Goal: Task Accomplishment & Management: Complete application form

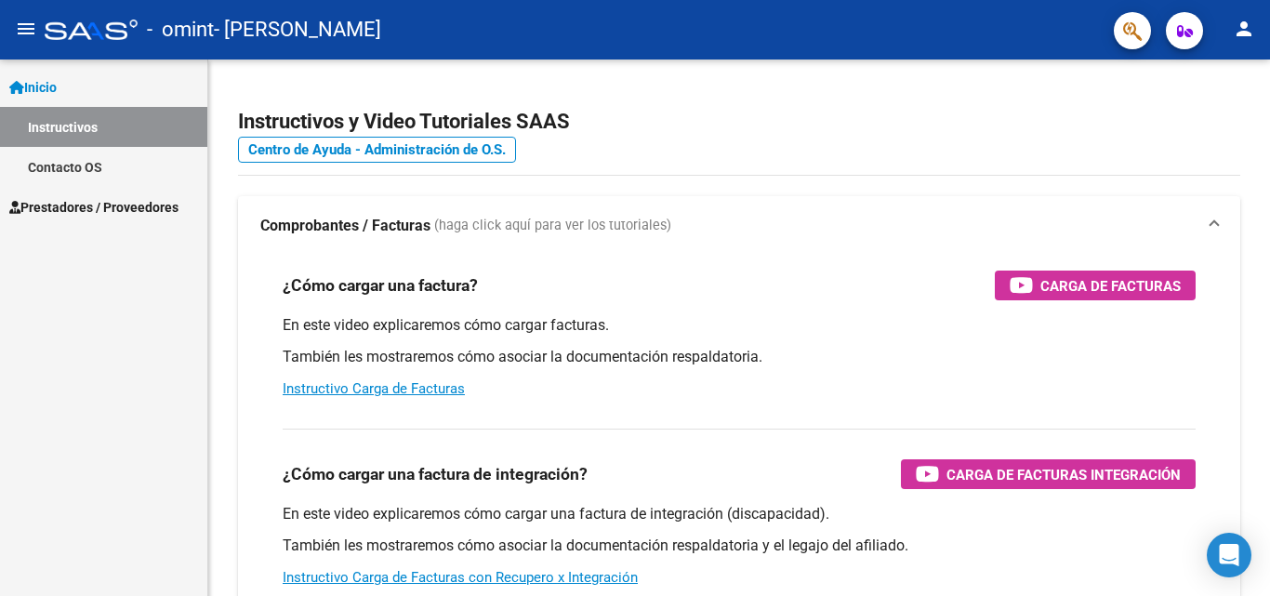
click at [23, 31] on mat-icon "menu" at bounding box center [26, 29] width 22 height 22
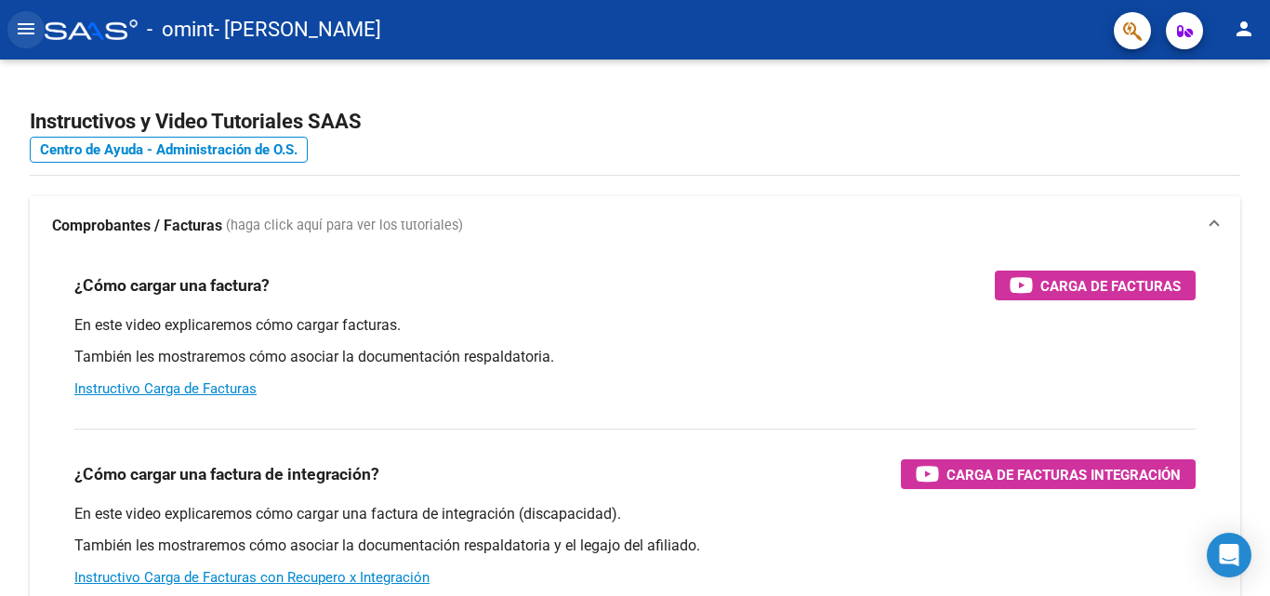
click at [23, 31] on mat-icon "menu" at bounding box center [26, 29] width 22 height 22
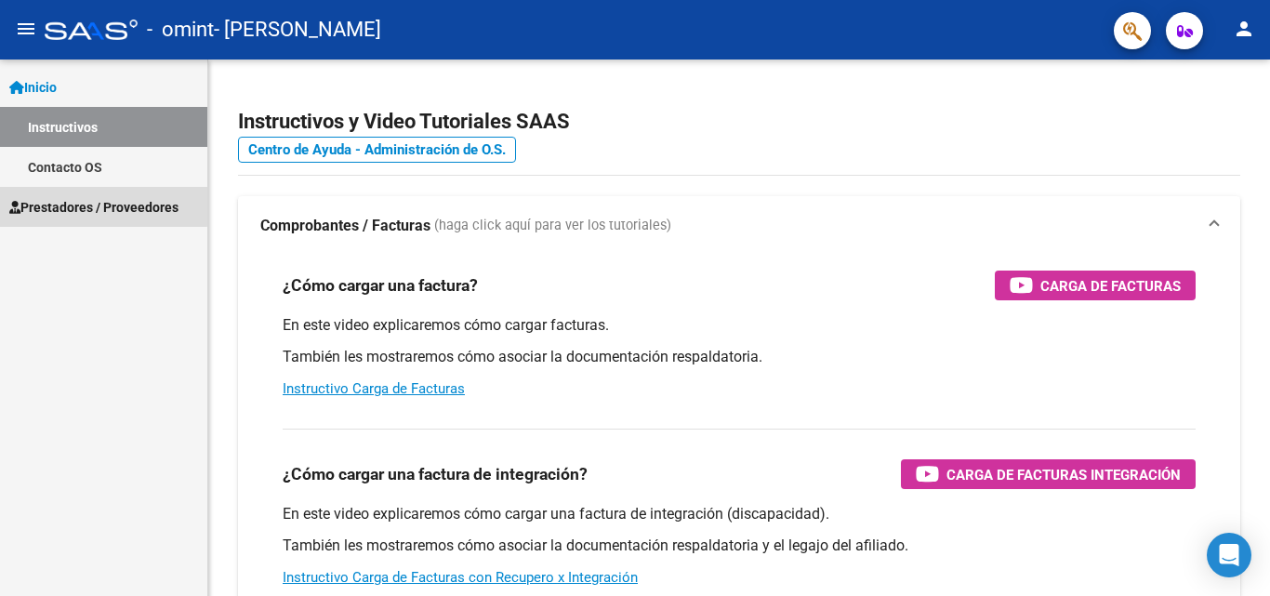
click at [57, 203] on span "Prestadores / Proveedores" at bounding box center [93, 207] width 169 height 20
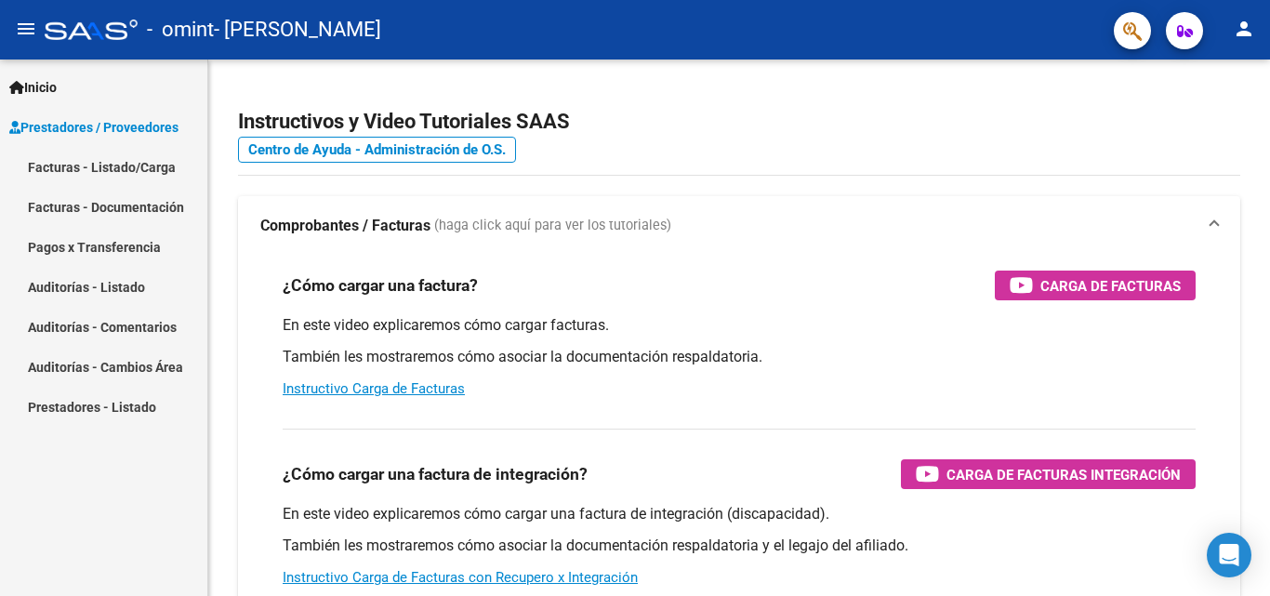
click at [75, 160] on link "Facturas - Listado/Carga" at bounding box center [103, 167] width 207 height 40
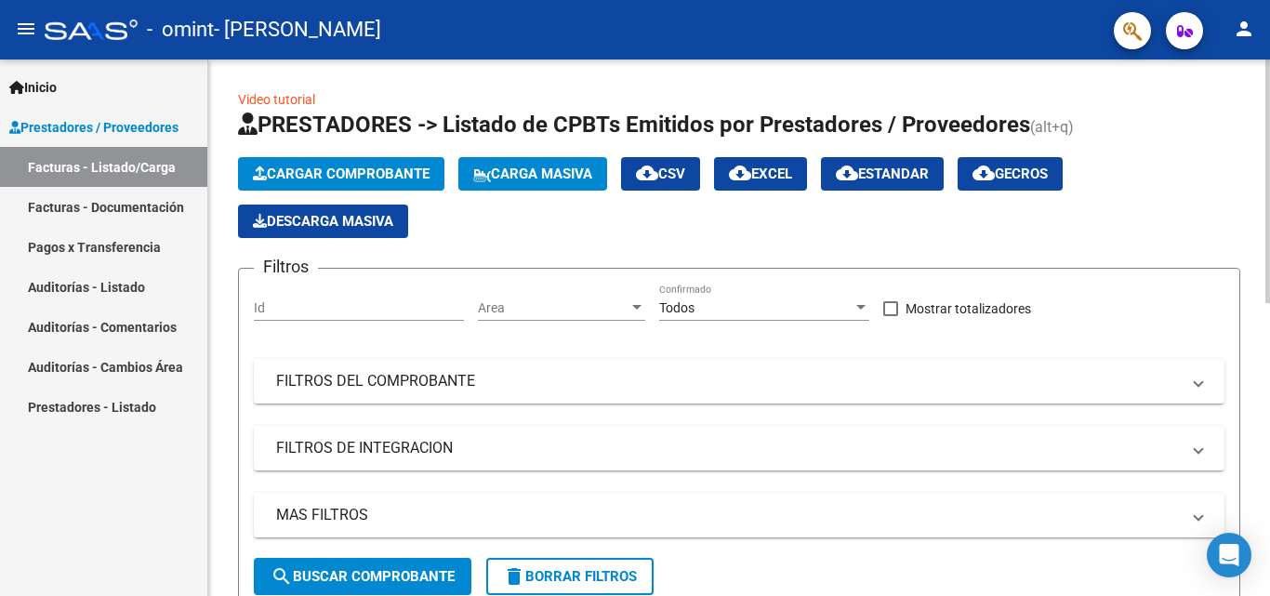
click at [365, 171] on span "Cargar Comprobante" at bounding box center [341, 174] width 177 height 17
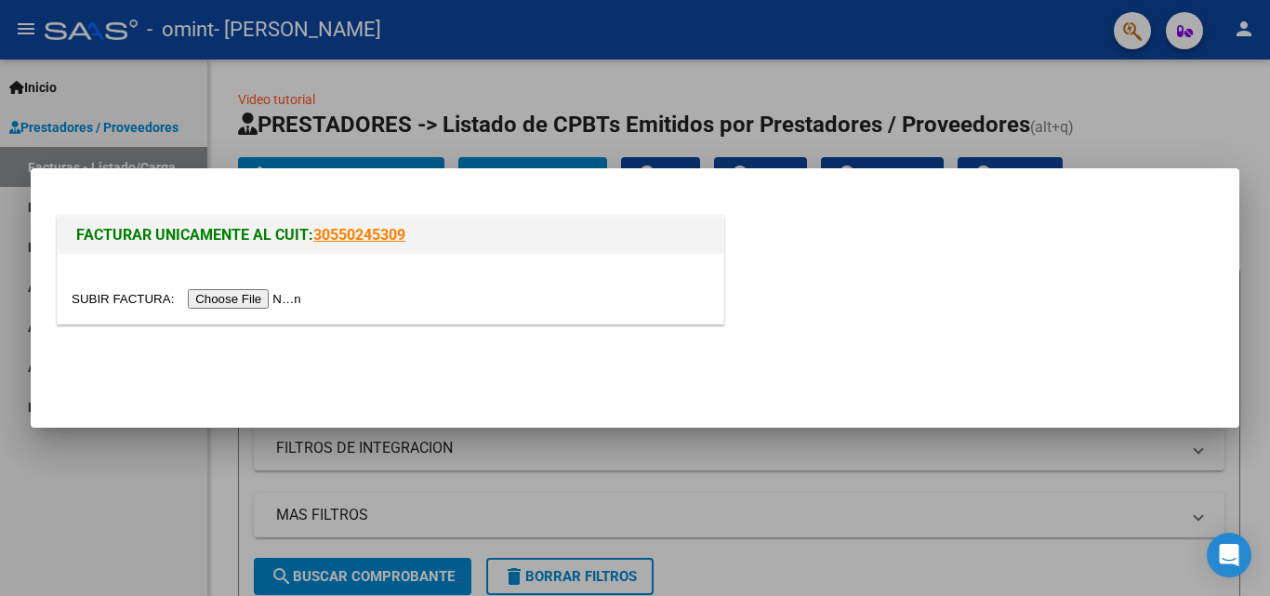
click at [275, 303] on input "file" at bounding box center [189, 299] width 235 height 20
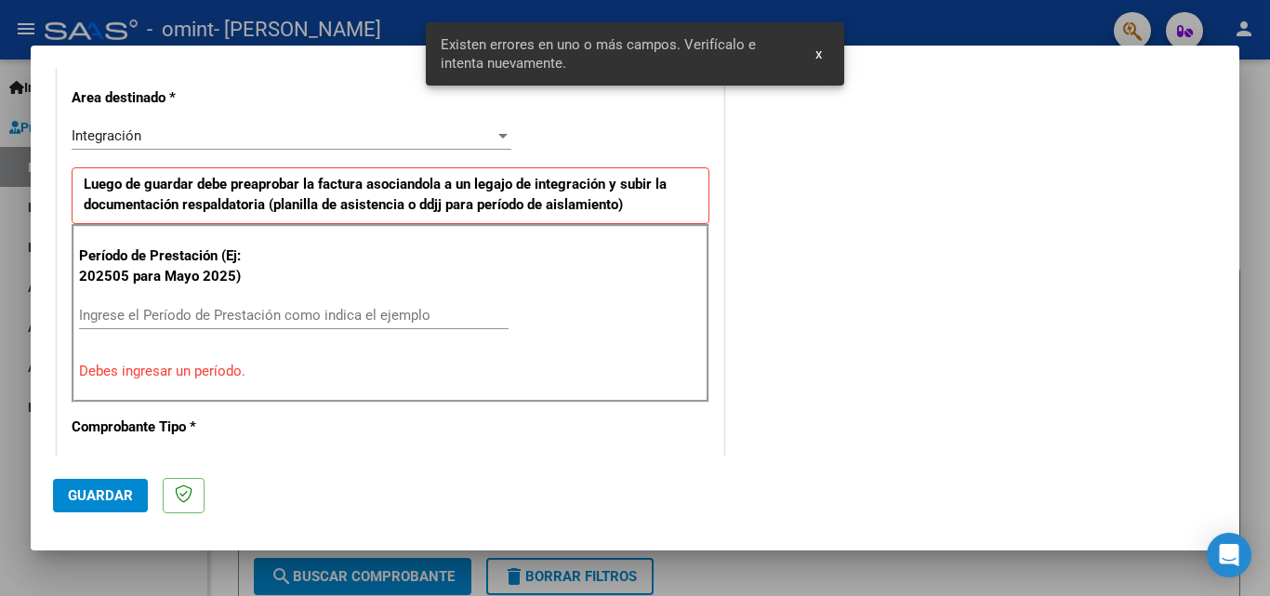
scroll to position [455, 0]
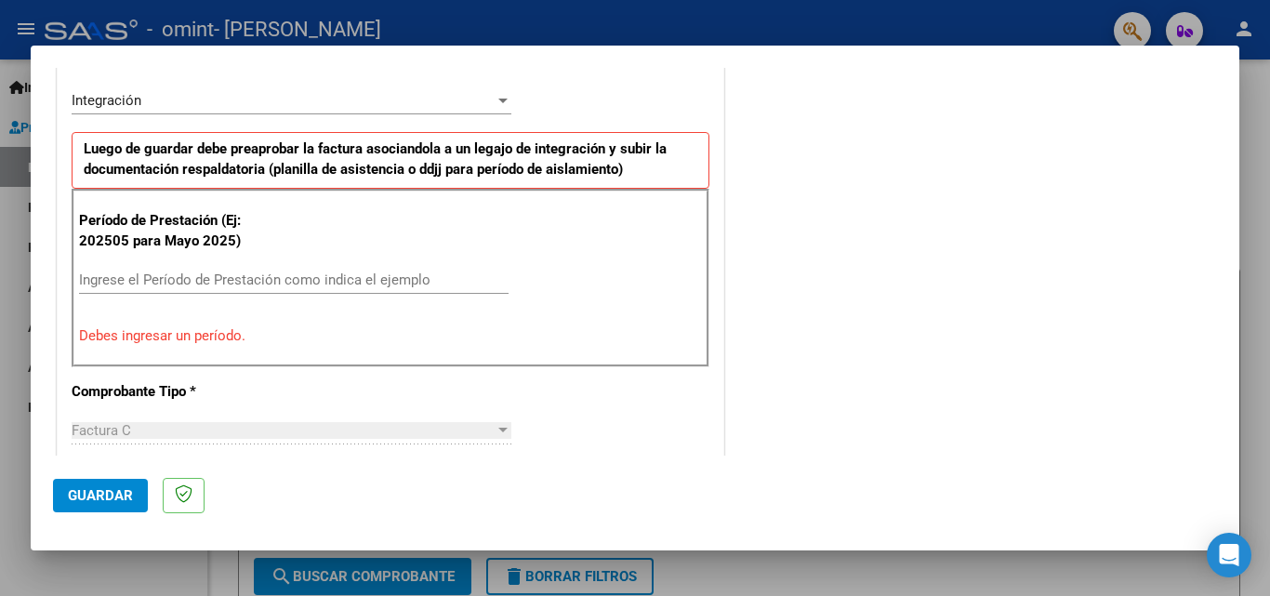
click at [342, 276] on input "Ingrese el Período de Prestación como indica el ejemplo" at bounding box center [294, 280] width 430 height 17
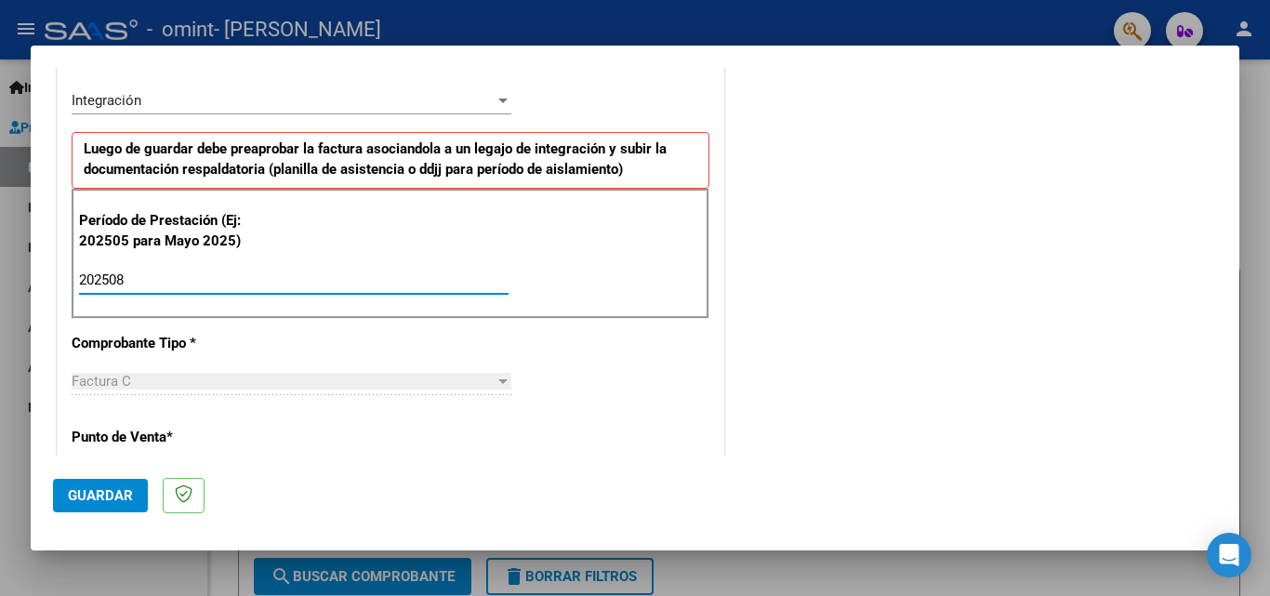
type input "202508"
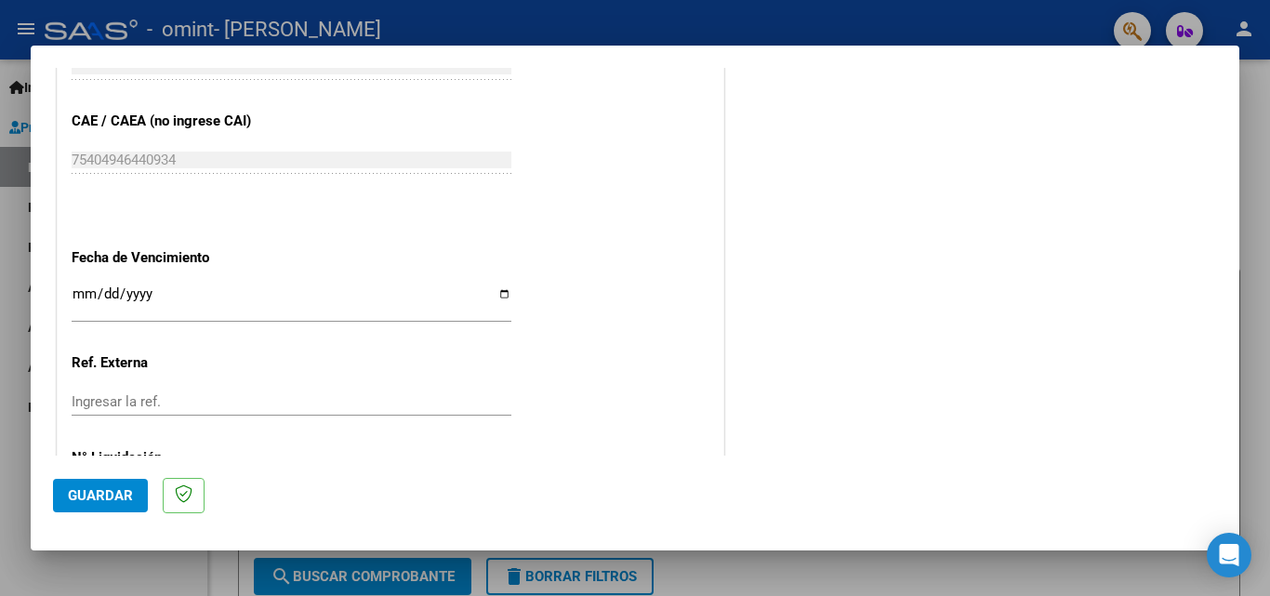
scroll to position [1150, 0]
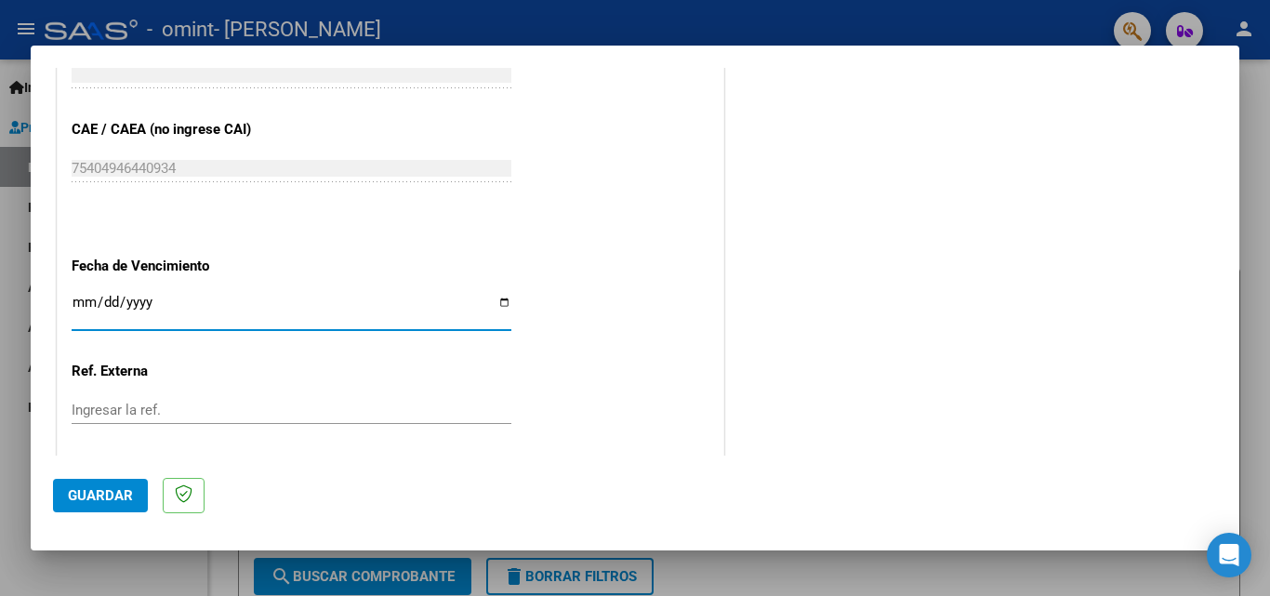
click at [495, 299] on input "Ingresar la fecha" at bounding box center [292, 310] width 440 height 30
type input "2025-10-07"
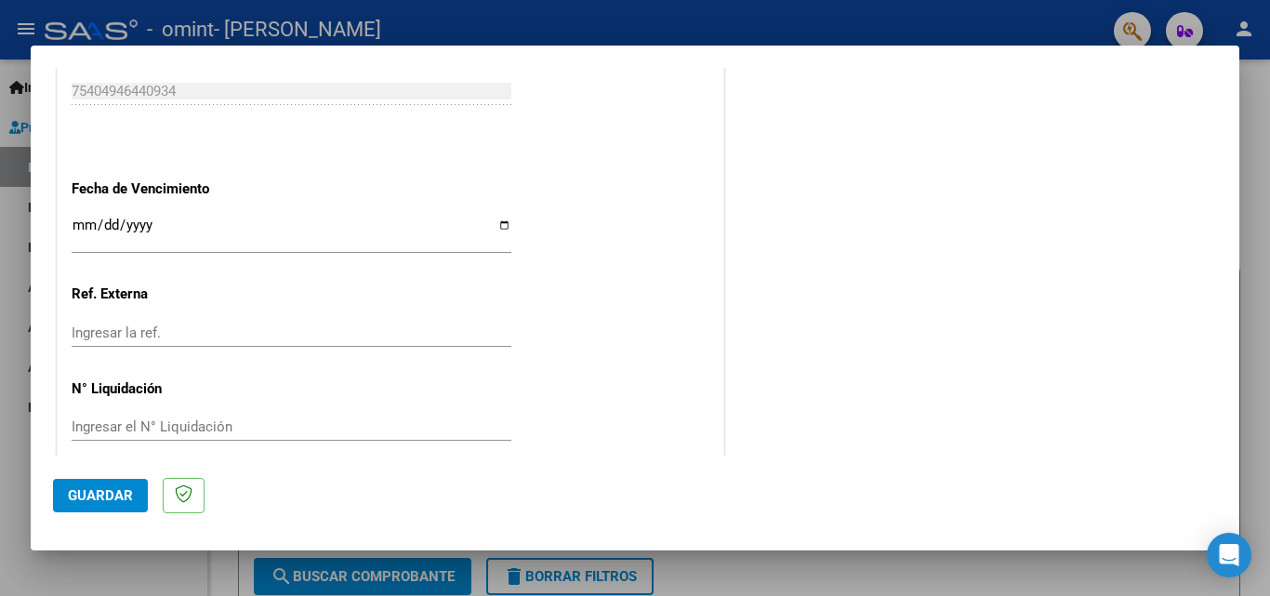
scroll to position [1249, 0]
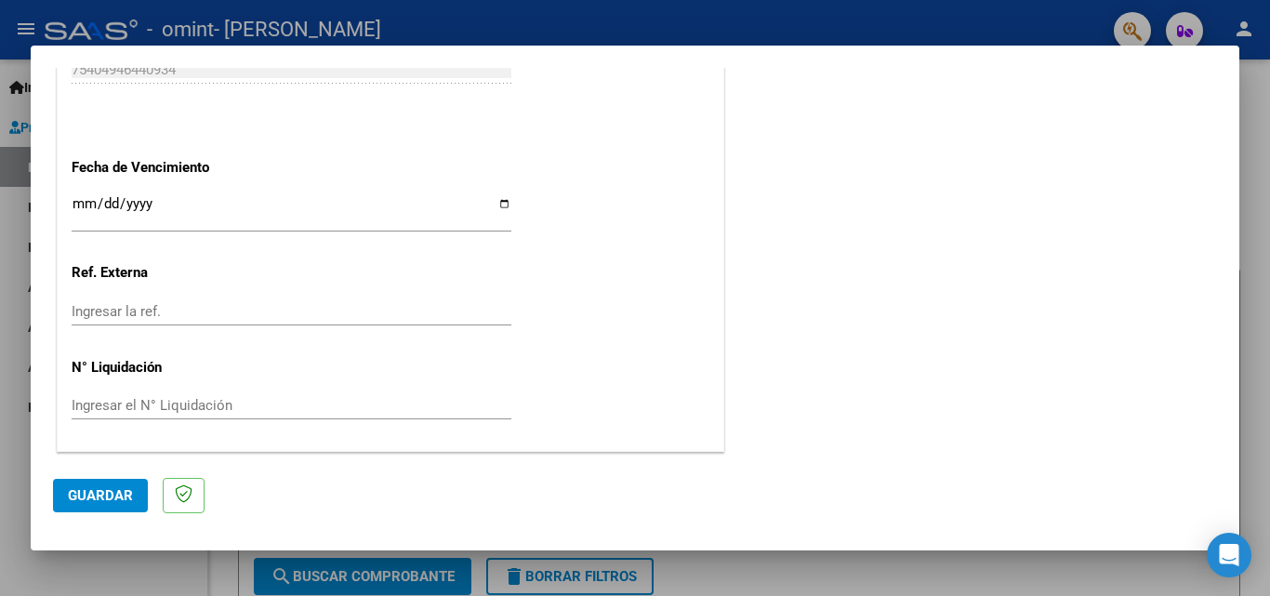
click at [129, 490] on span "Guardar" at bounding box center [100, 495] width 65 height 17
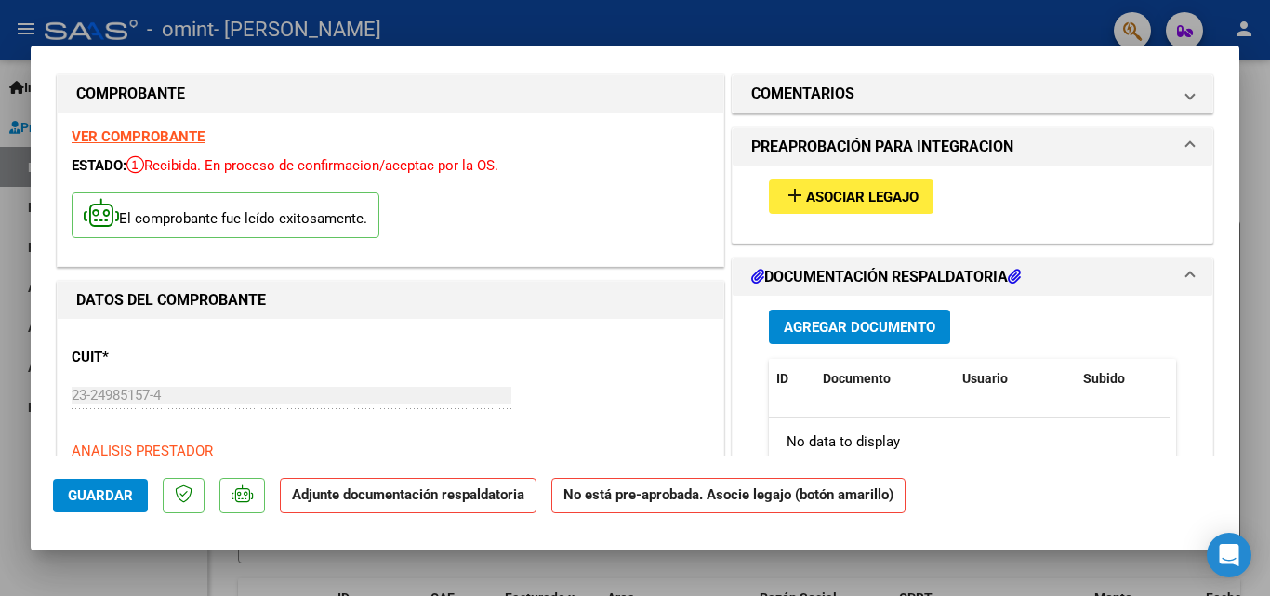
scroll to position [0, 0]
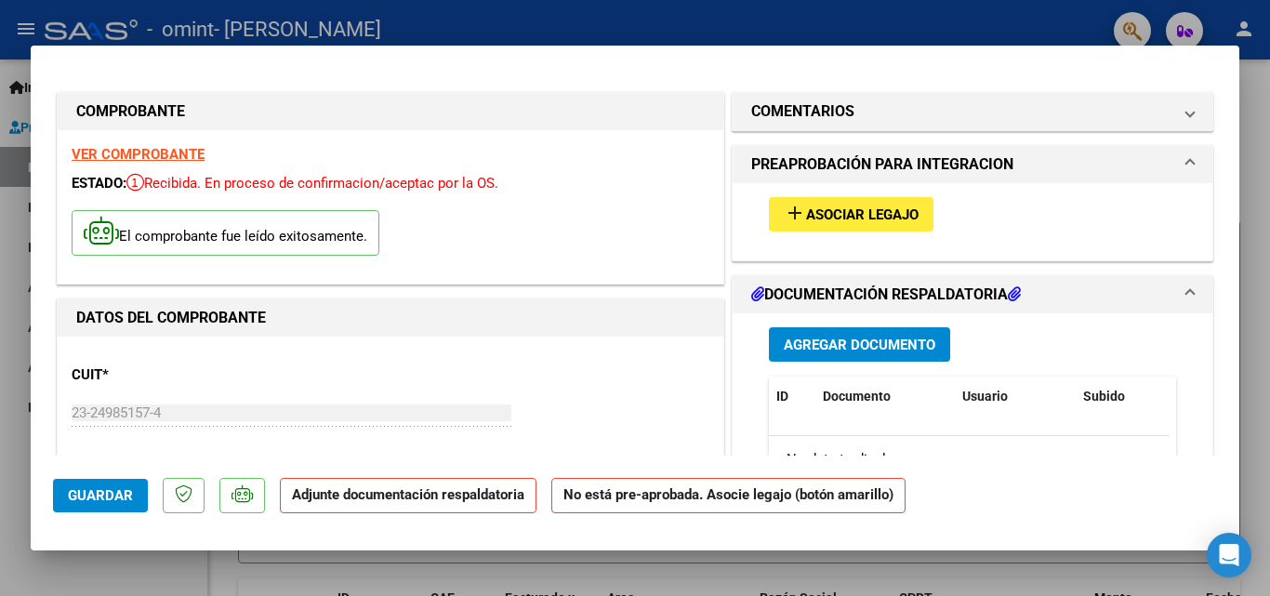
click at [797, 212] on mat-icon "add" at bounding box center [795, 213] width 22 height 22
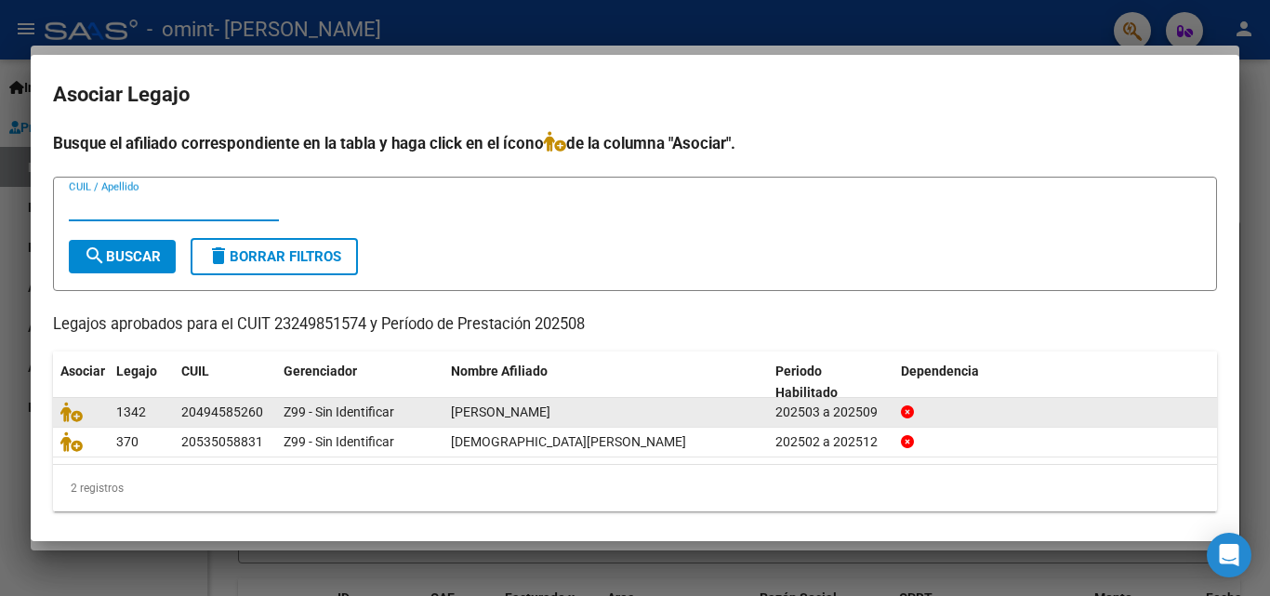
click at [764, 416] on datatable-body-cell "GARRUDO LAZARO EMANUEL" at bounding box center [606, 412] width 325 height 29
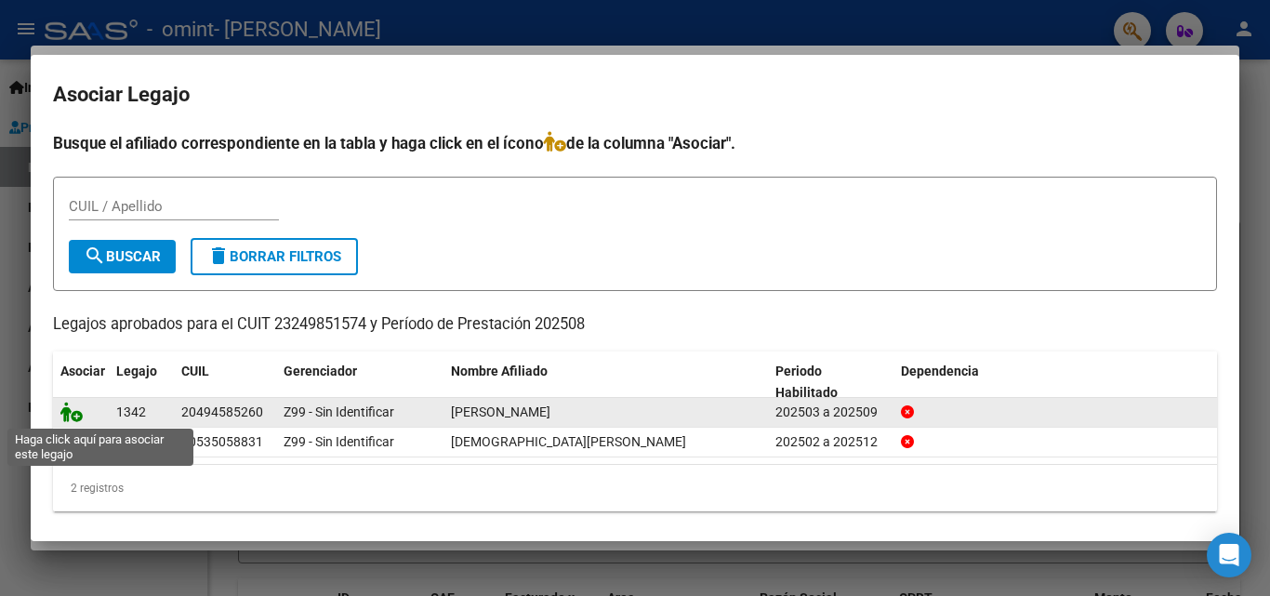
click at [73, 417] on icon at bounding box center [71, 412] width 22 height 20
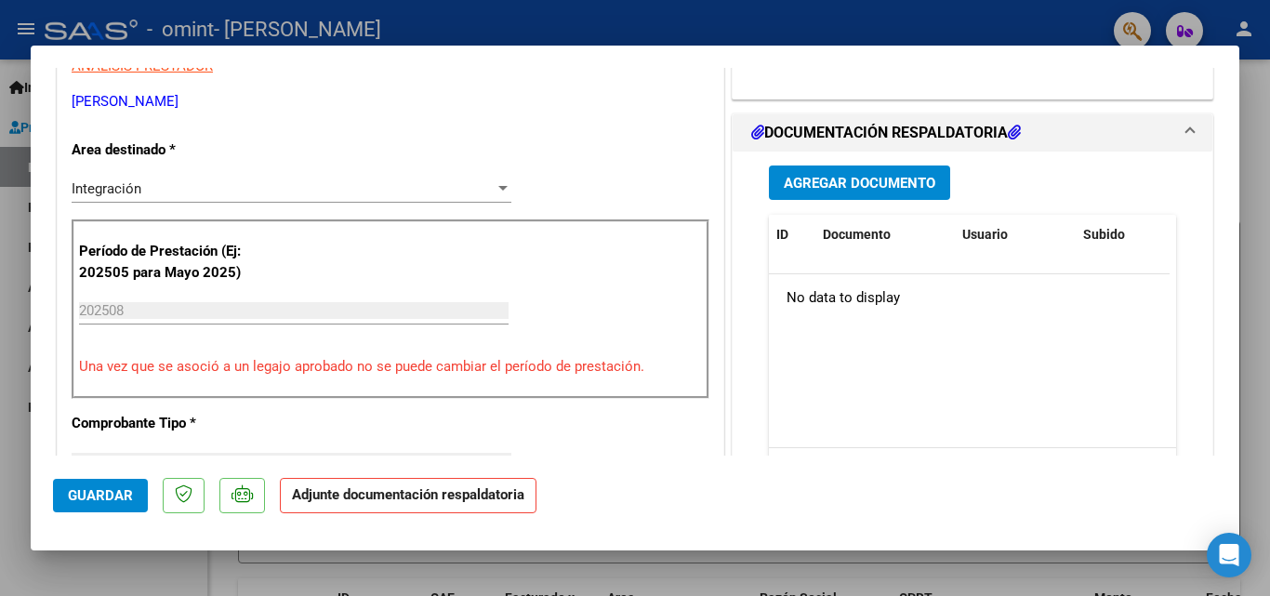
scroll to position [407, 0]
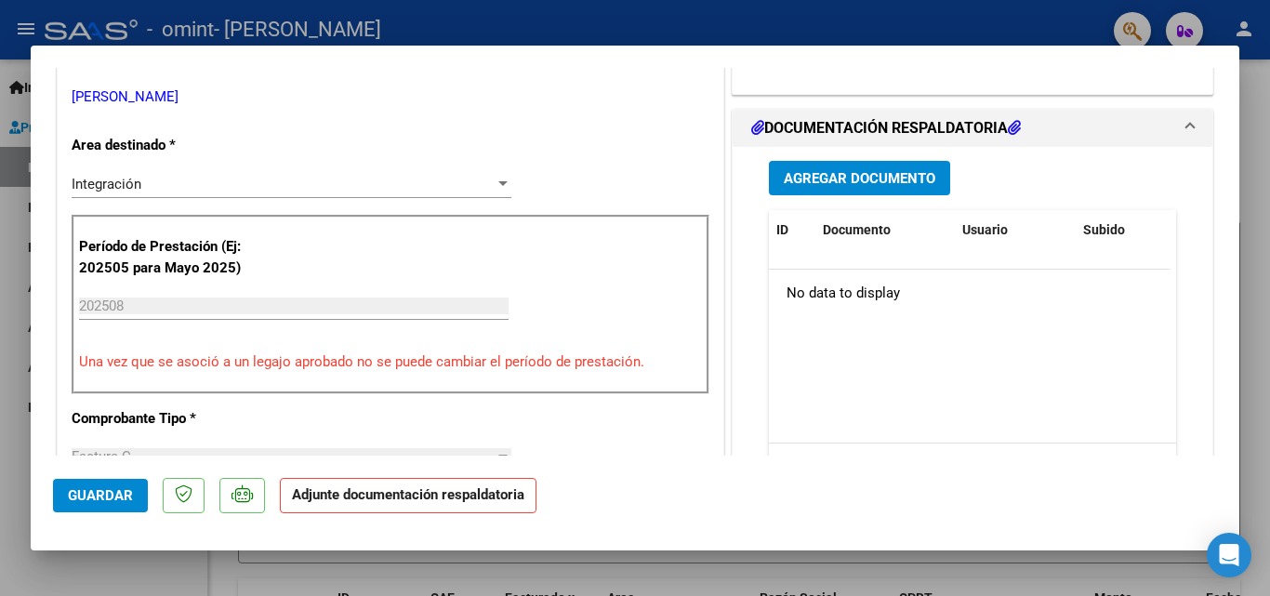
click at [870, 173] on span "Agregar Documento" at bounding box center [860, 178] width 152 height 17
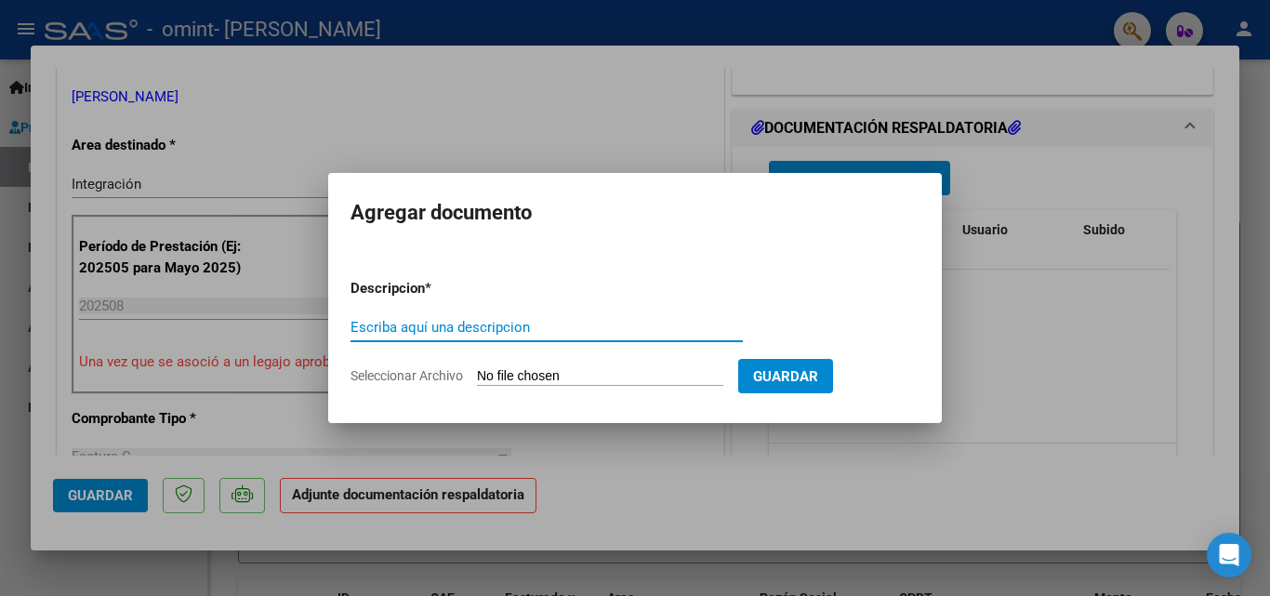
click at [400, 332] on input "Escriba aquí una descripcion" at bounding box center [547, 327] width 392 height 17
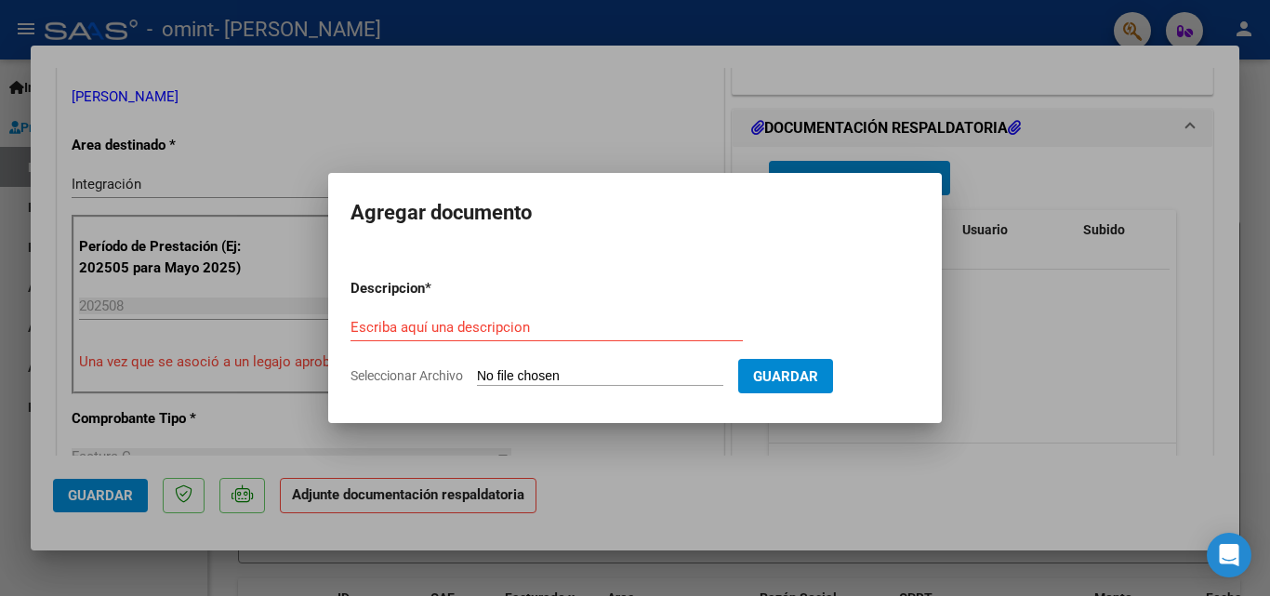
click at [559, 375] on input "Seleccionar Archivo" at bounding box center [600, 377] width 246 height 18
type input "C:\fakepath\Planilla de Asistencia Fonoaudiología – Agosto – 2025 – Lazaro Garr…"
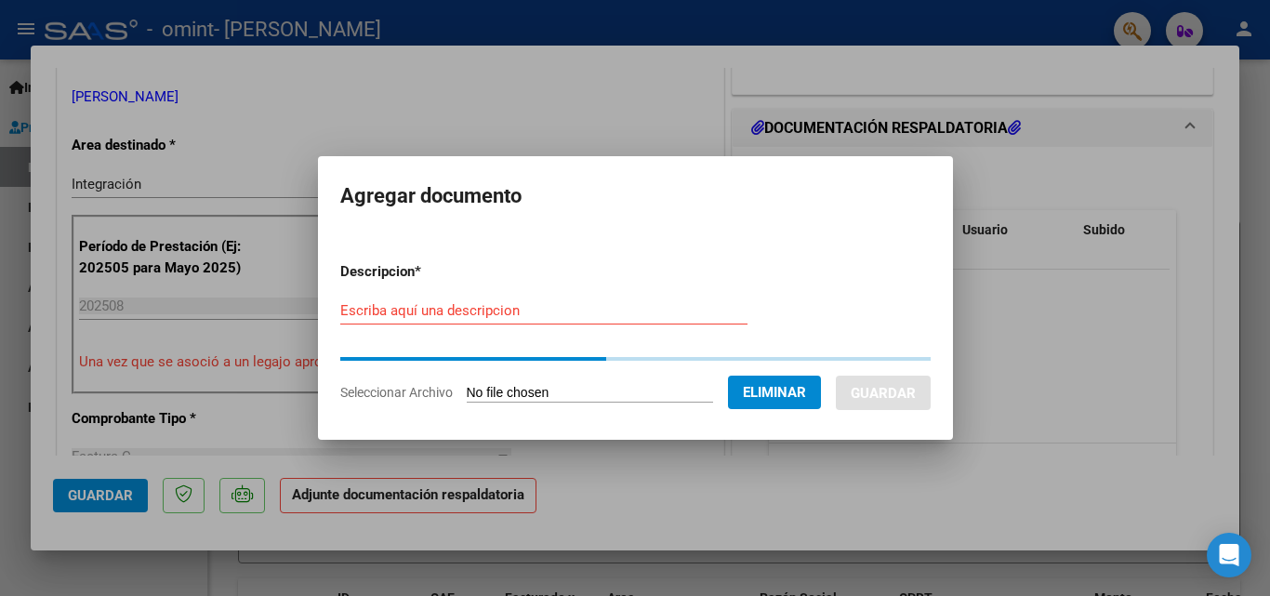
click at [419, 313] on input "Escriba aquí una descripcion" at bounding box center [543, 310] width 407 height 17
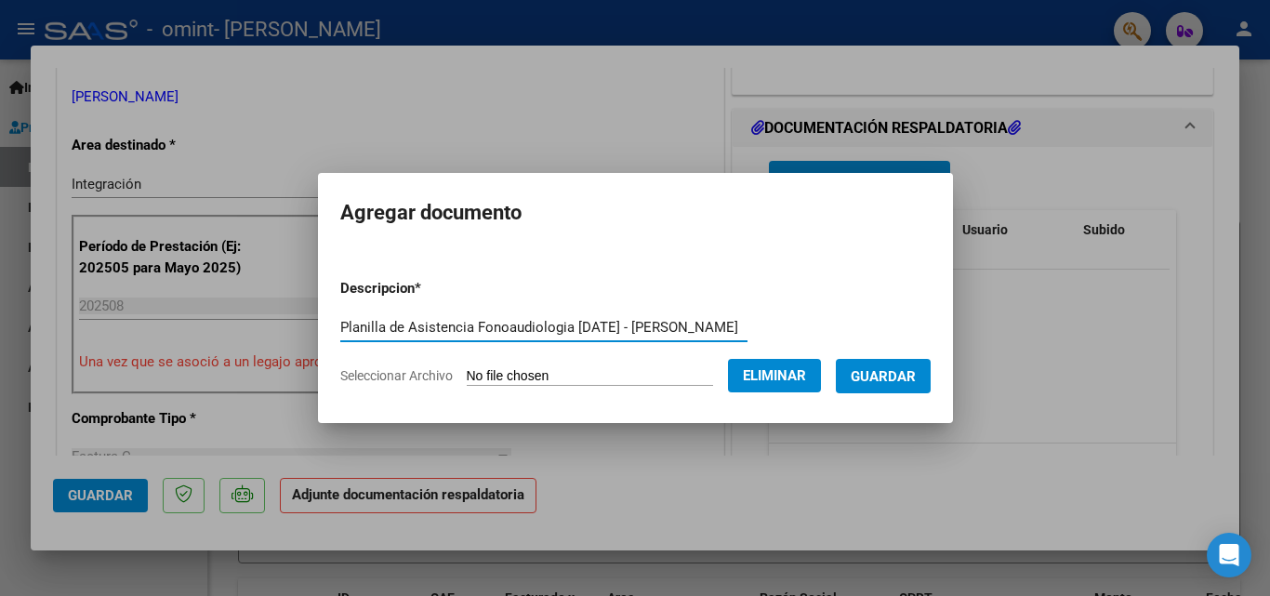
type input "Planilla de Asistencia Fonoaudiologia Agosto 2025 - Lazaro Garrudo"
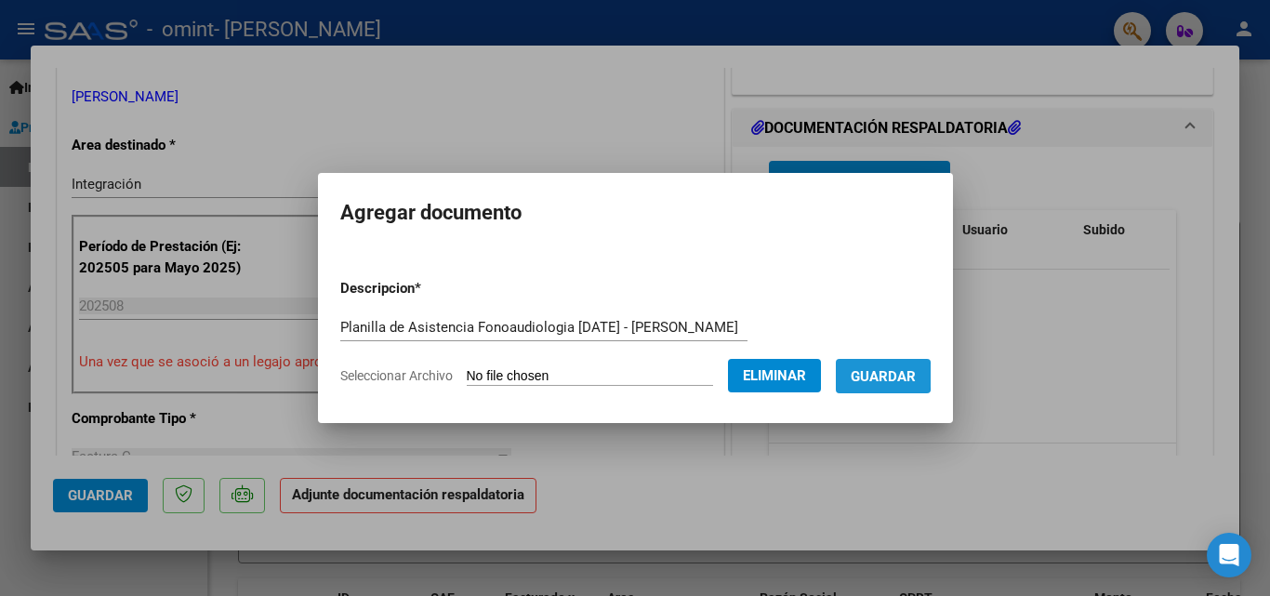
click at [881, 376] on span "Guardar" at bounding box center [883, 376] width 65 height 17
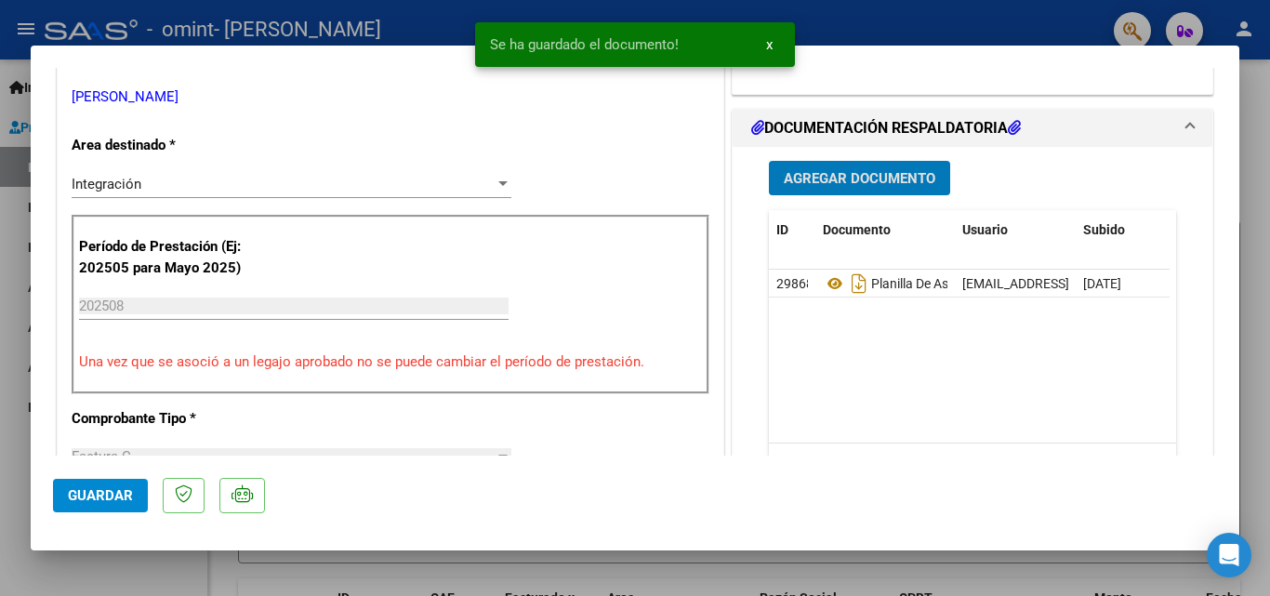
click at [843, 179] on span "Agregar Documento" at bounding box center [860, 178] width 152 height 17
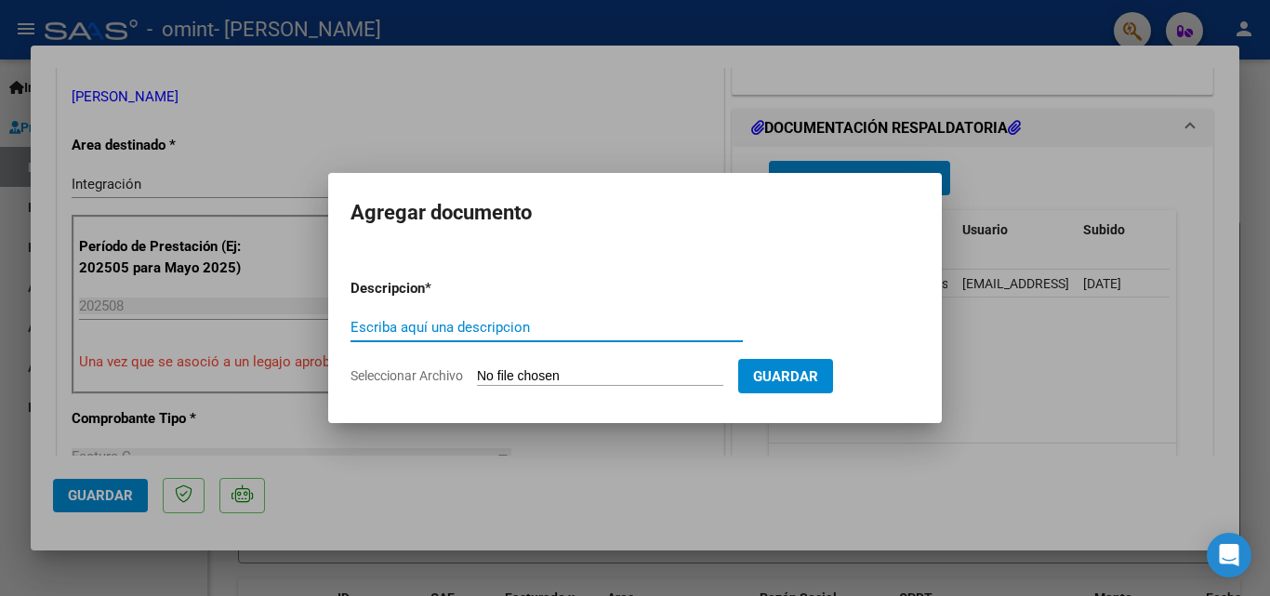
click at [473, 327] on input "Escriba aquí una descripcion" at bounding box center [547, 327] width 392 height 17
type input "CAE Factura Fonoaudiologia Agosto 2025 - Lazaro Garrudo"
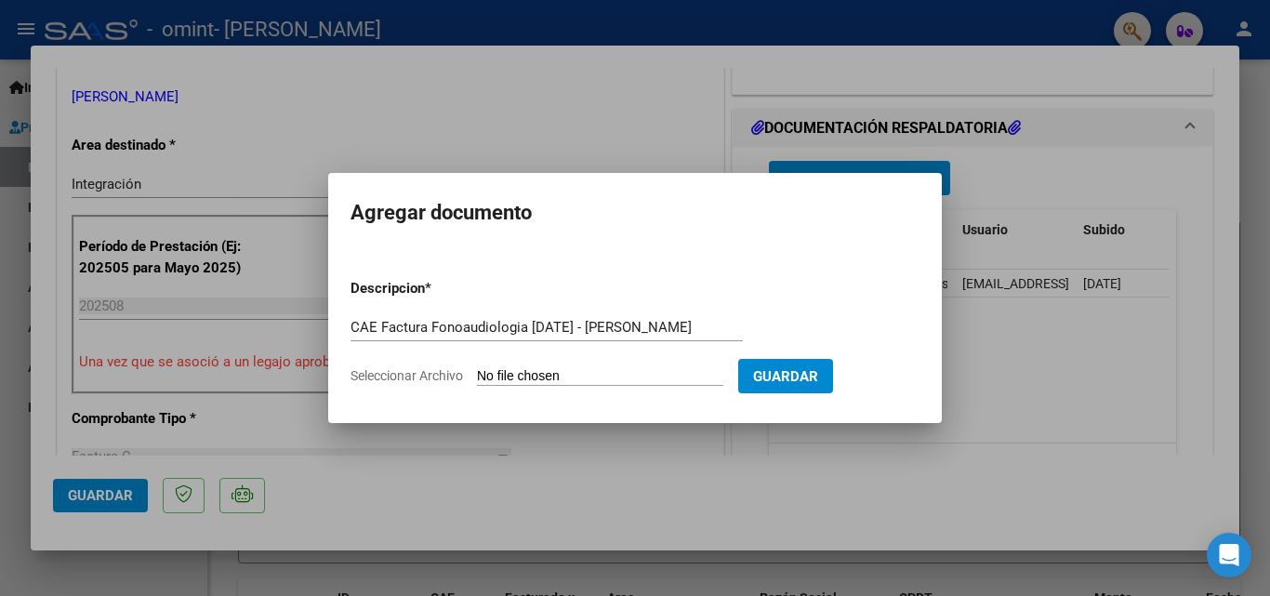
click at [647, 375] on input "Seleccionar Archivo" at bounding box center [600, 377] width 246 height 18
type input "C:\fakepath\CAE Facturación Fonoaudiología – Agosto – 2025 – Lazaro Garrudo..pdf"
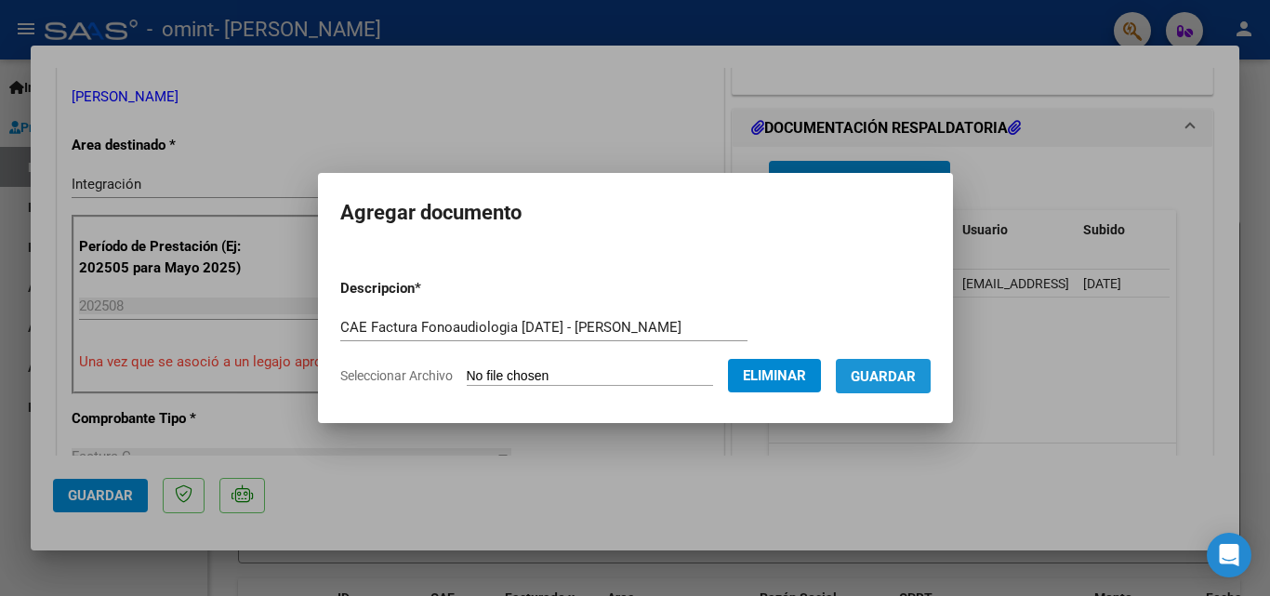
click at [903, 370] on span "Guardar" at bounding box center [883, 376] width 65 height 17
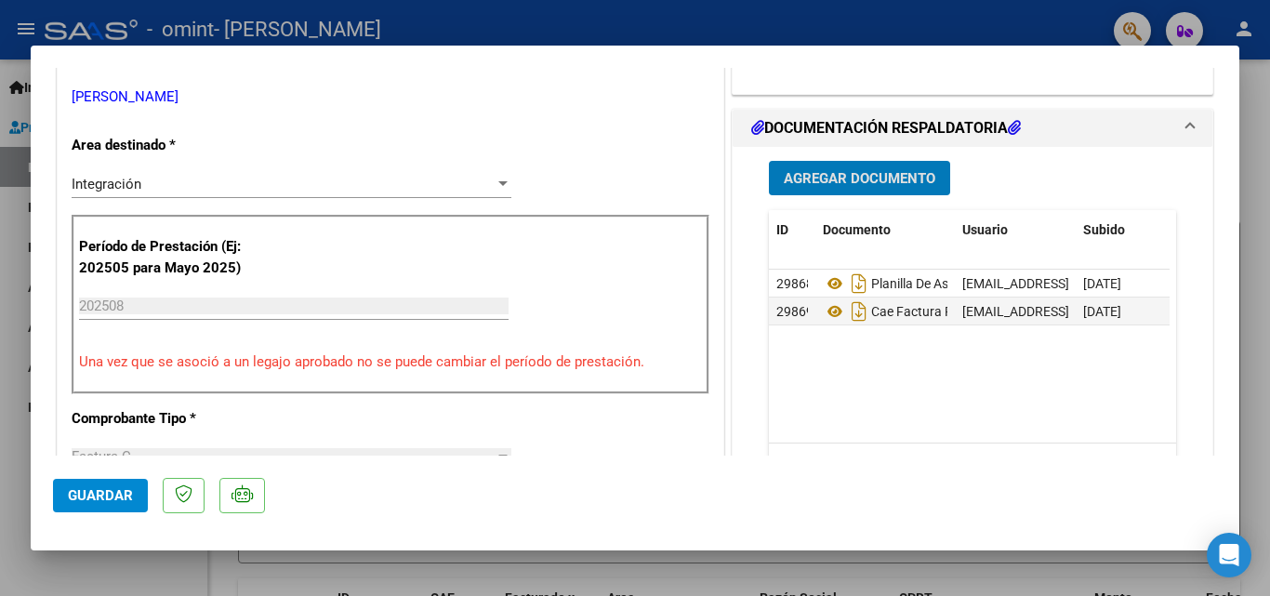
click at [108, 487] on span "Guardar" at bounding box center [100, 495] width 65 height 17
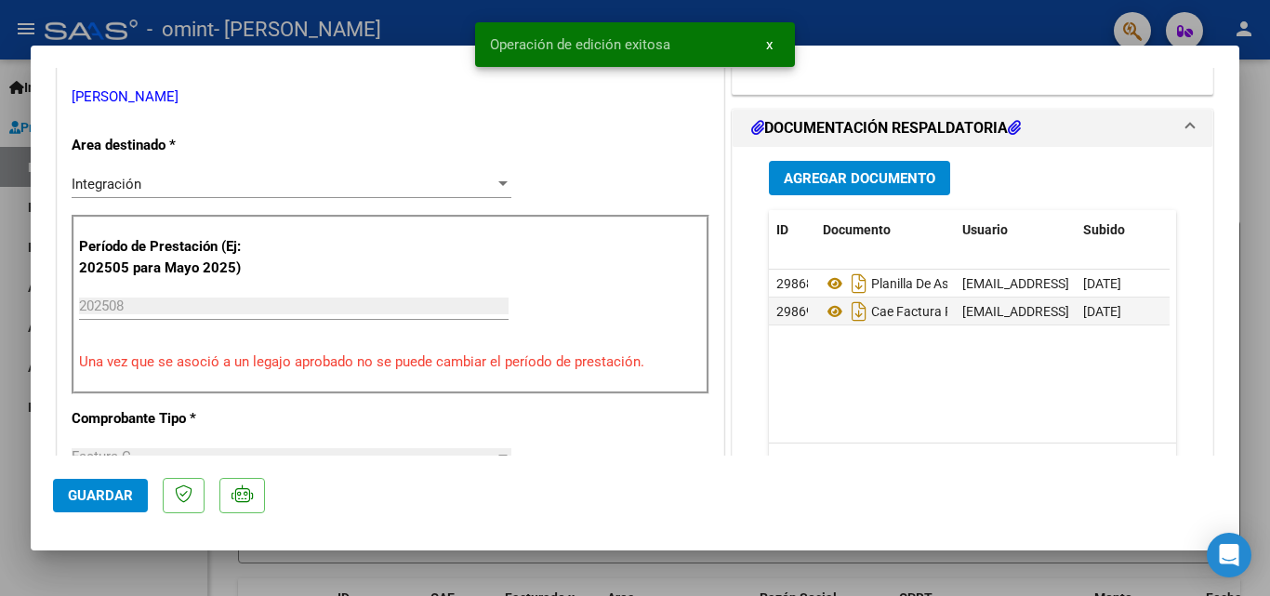
click at [1253, 123] on div at bounding box center [635, 298] width 1270 height 596
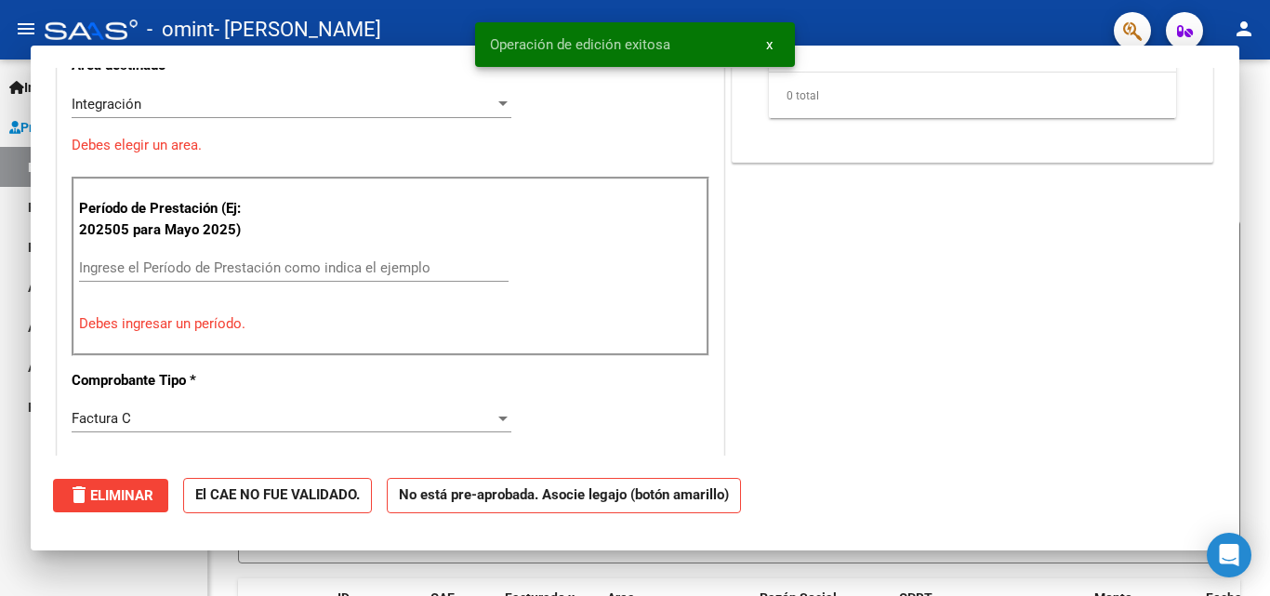
scroll to position [0, 0]
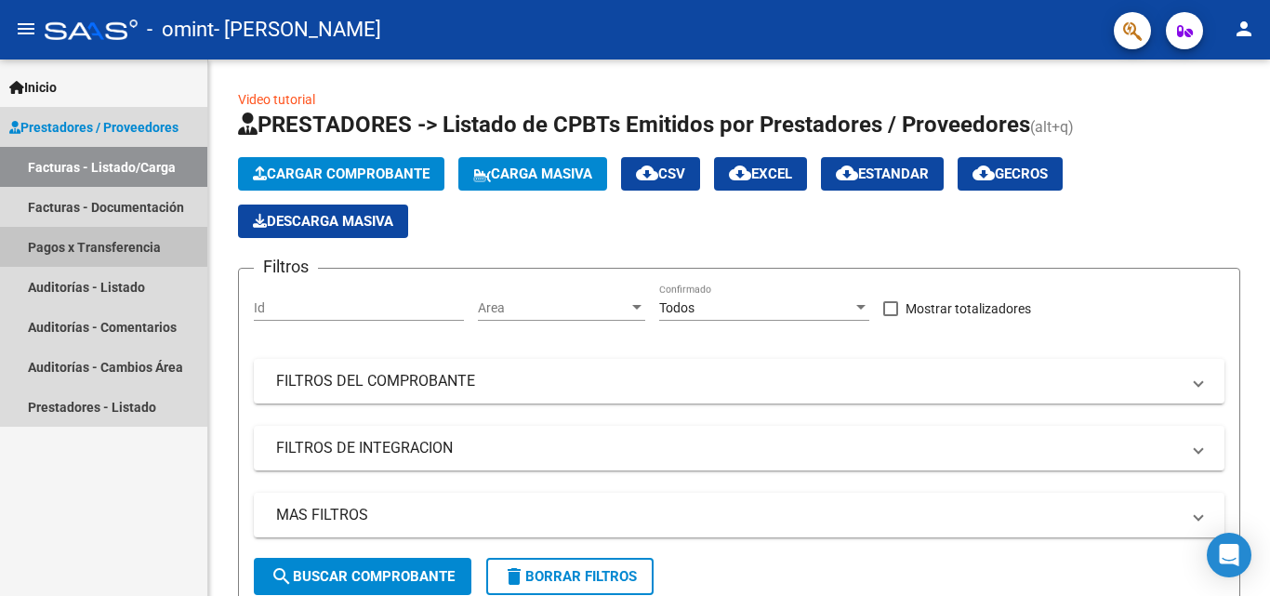
click at [97, 246] on link "Pagos x Transferencia" at bounding box center [103, 247] width 207 height 40
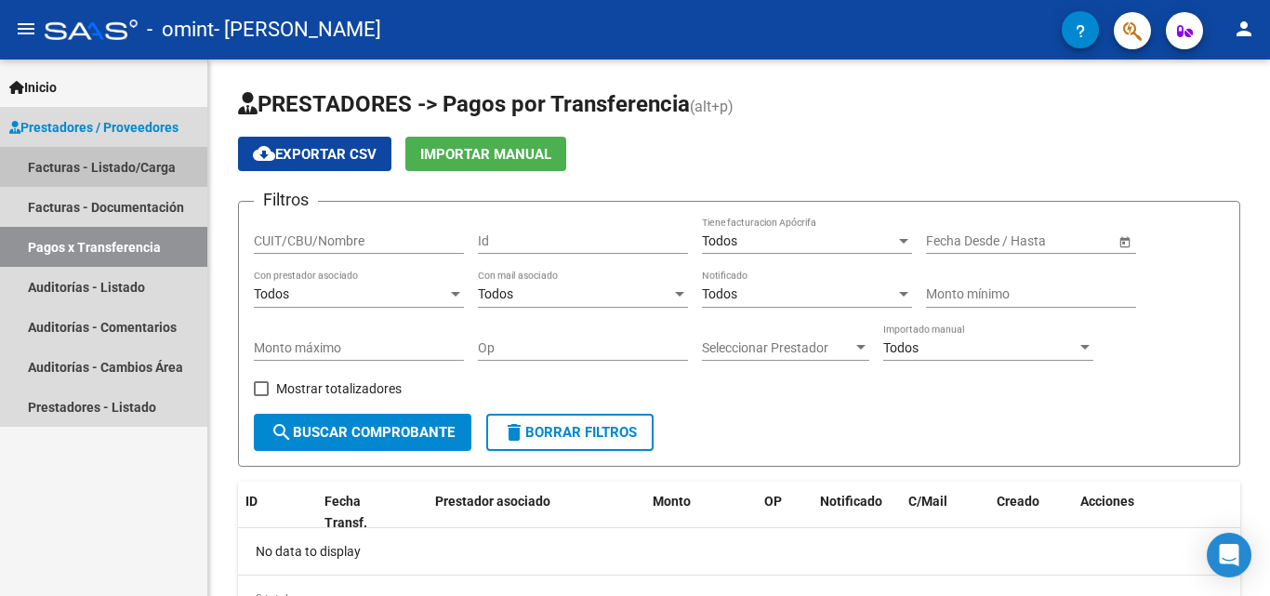
click at [122, 166] on link "Facturas - Listado/Carga" at bounding box center [103, 167] width 207 height 40
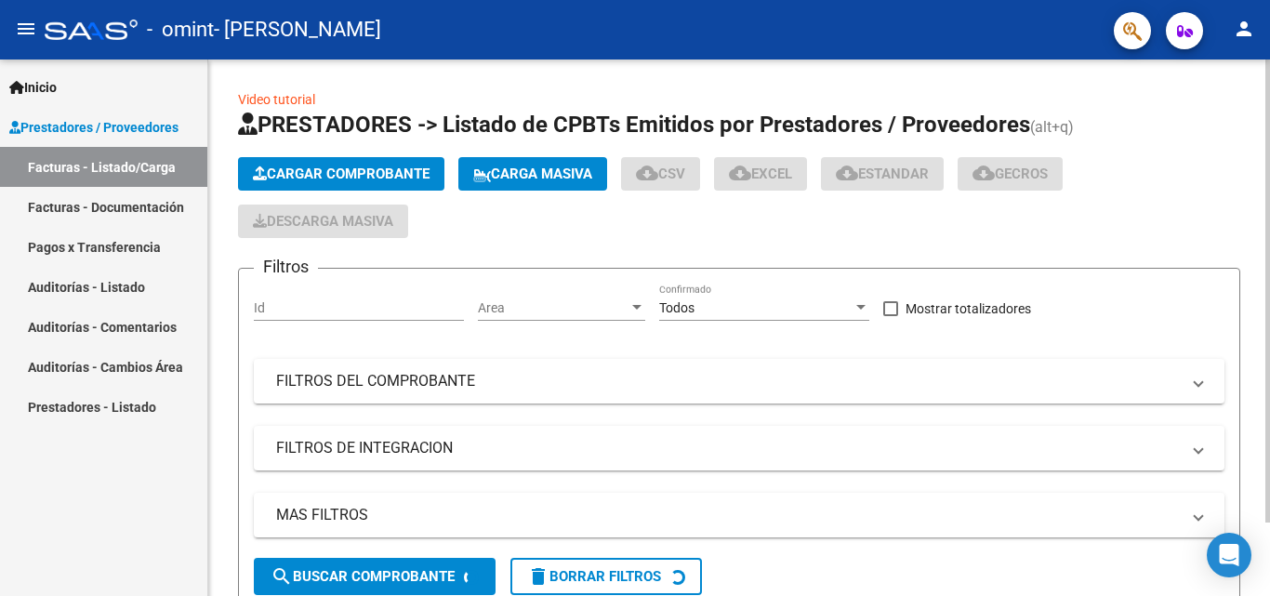
click at [327, 173] on span "Cargar Comprobante" at bounding box center [341, 174] width 177 height 17
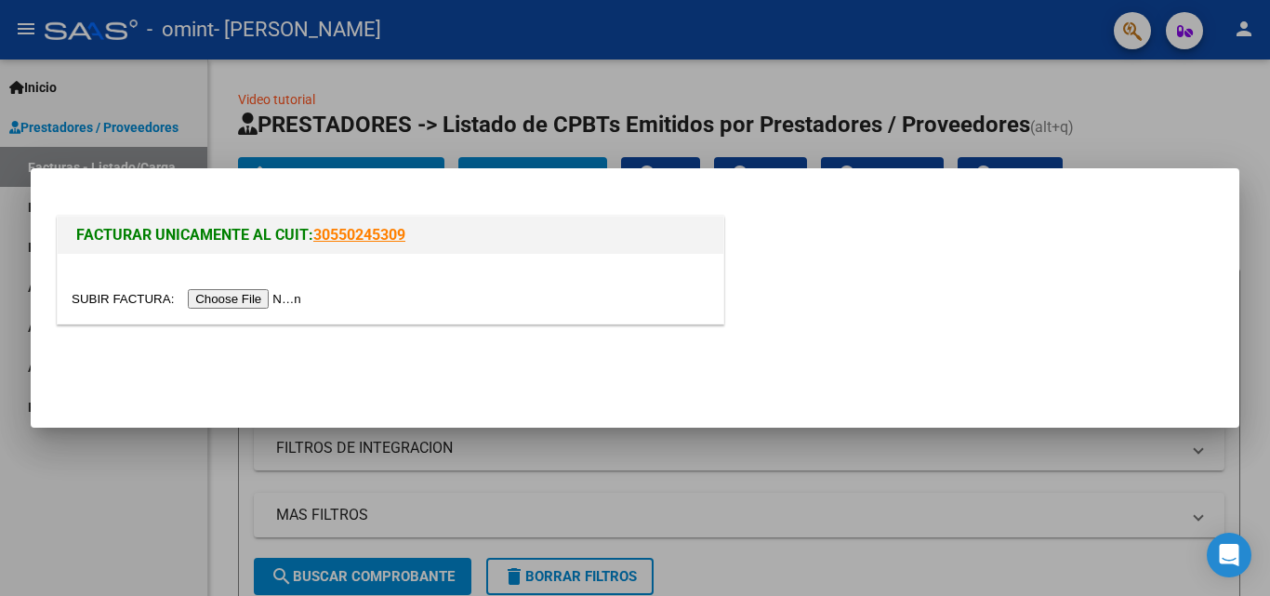
click at [273, 298] on input "file" at bounding box center [189, 299] width 235 height 20
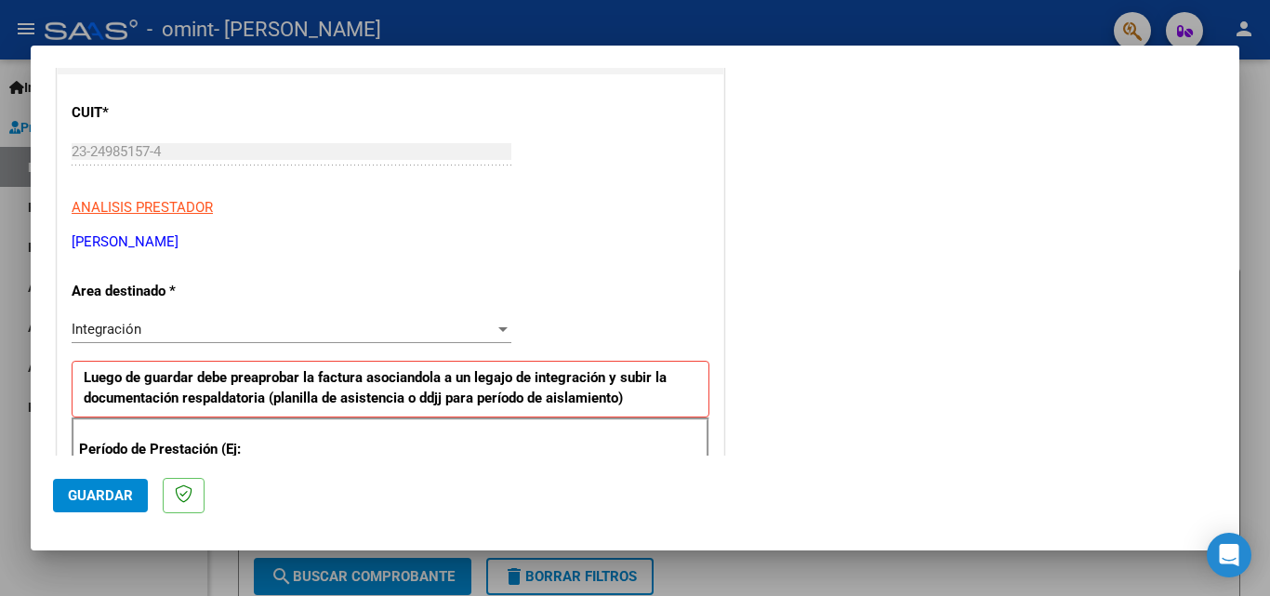
scroll to position [221, 0]
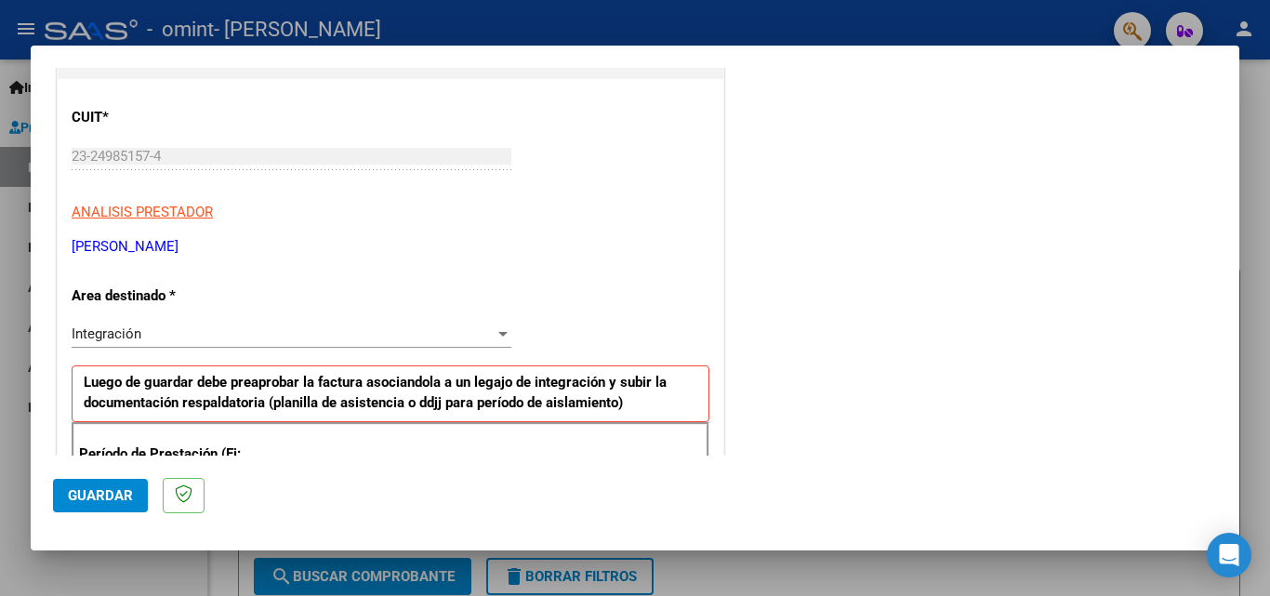
click at [325, 335] on div "Integración" at bounding box center [283, 334] width 423 height 17
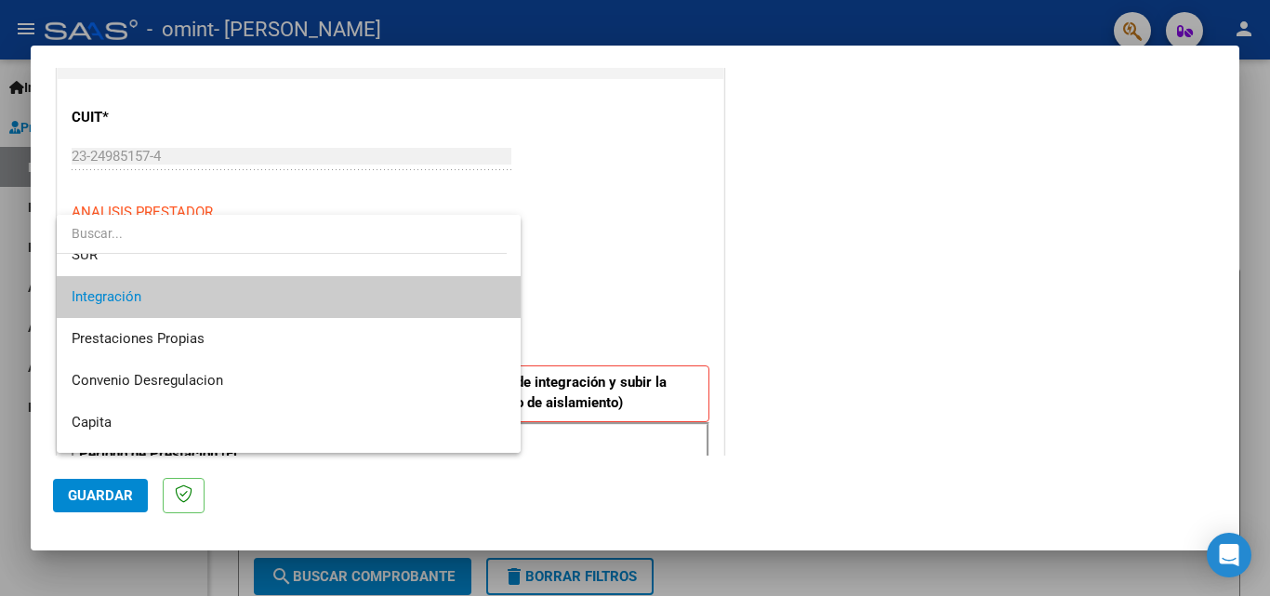
scroll to position [139, 0]
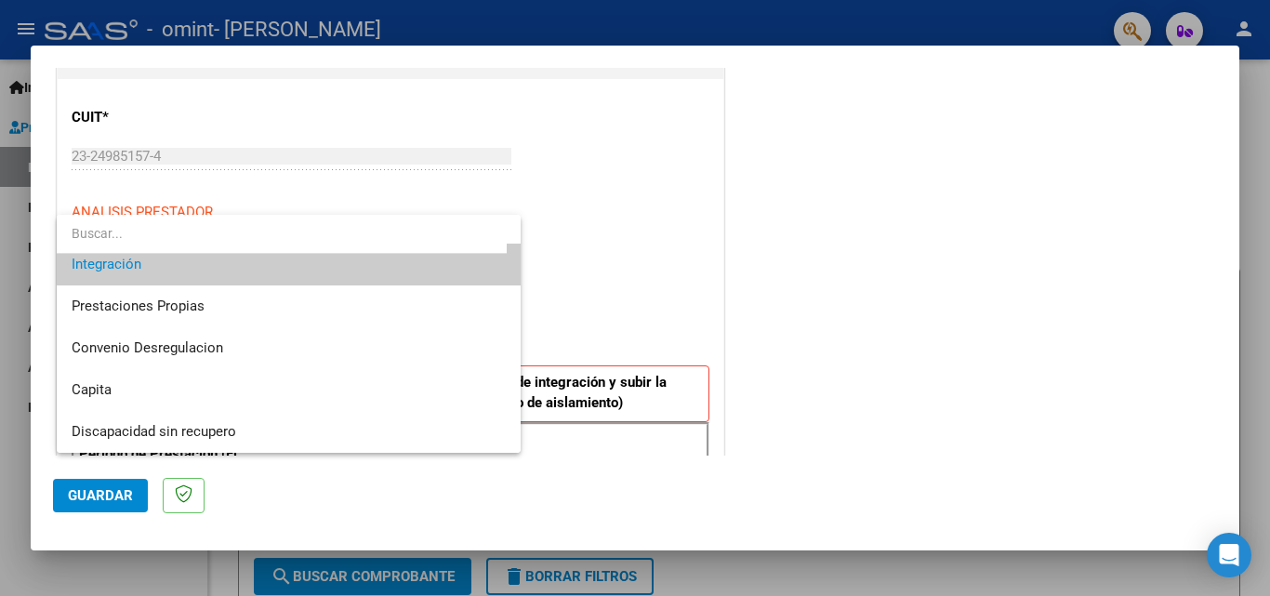
click at [742, 175] on div at bounding box center [635, 298] width 1270 height 596
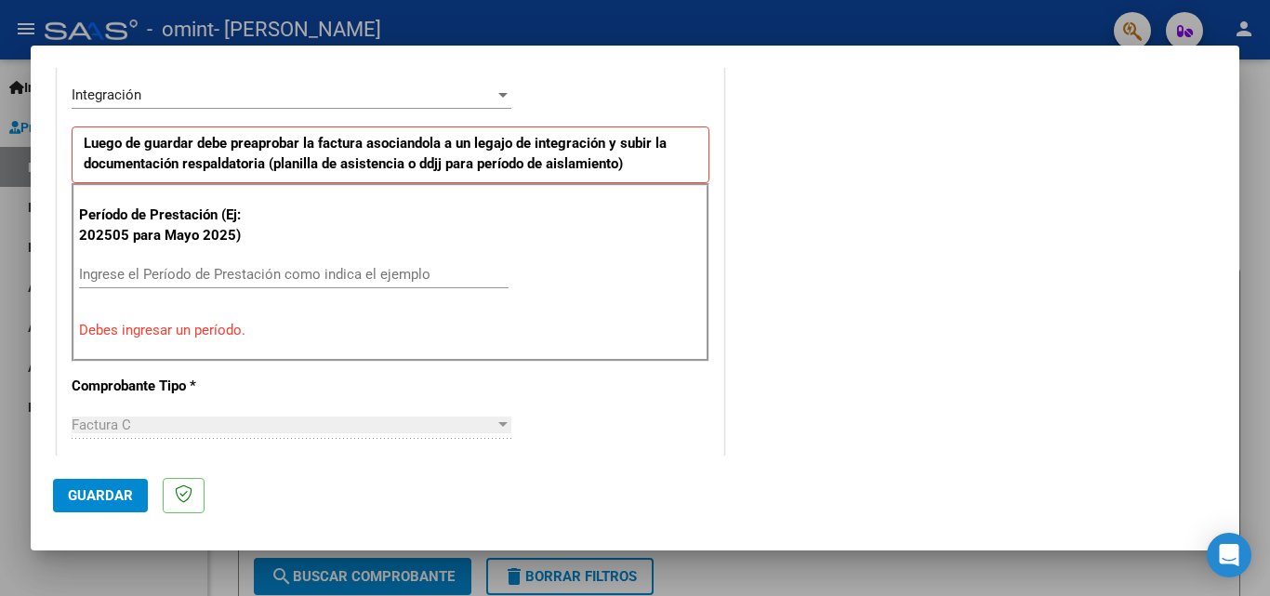
scroll to position [443, 0]
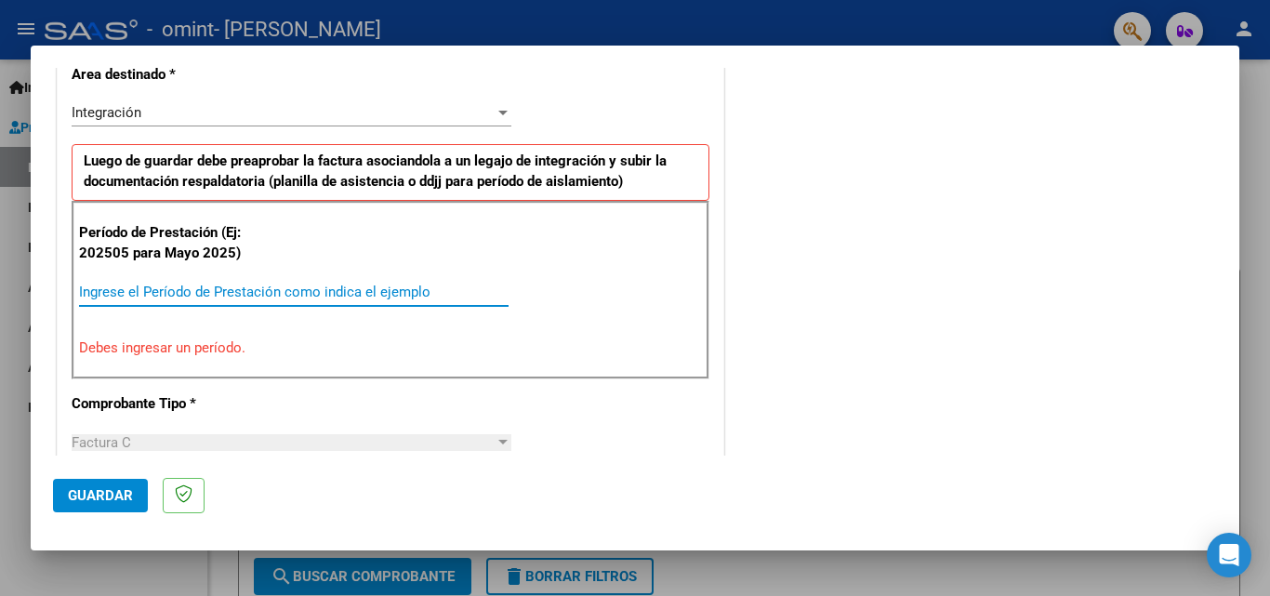
click at [366, 292] on input "Ingrese el Período de Prestación como indica el ejemplo" at bounding box center [294, 292] width 430 height 17
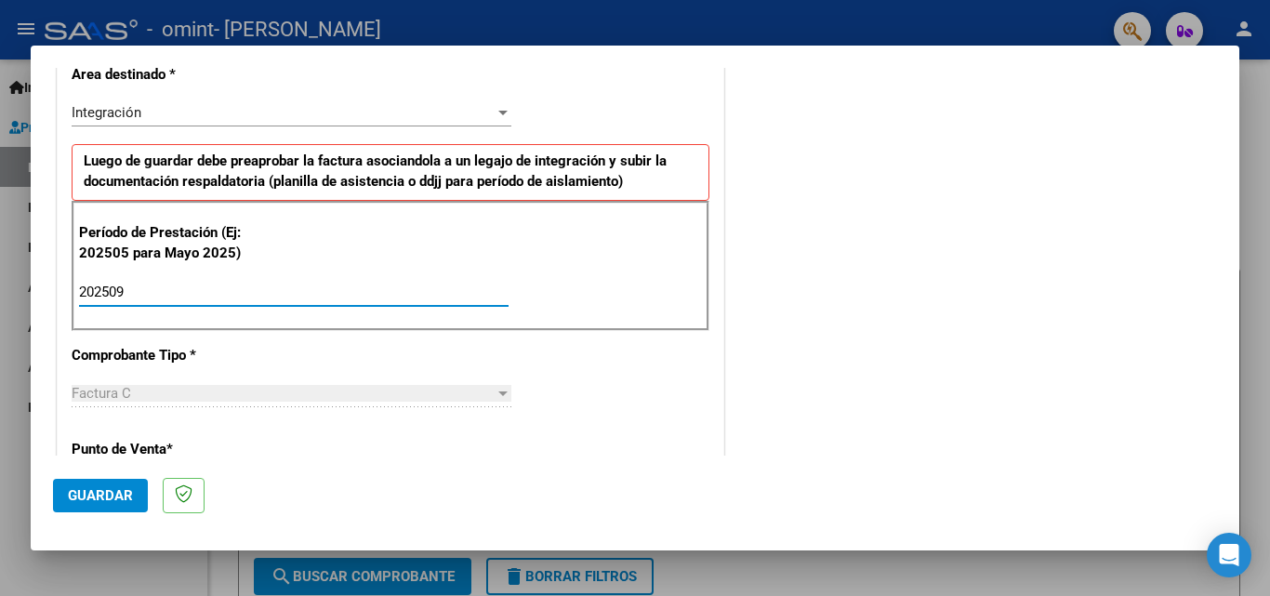
type input "202509"
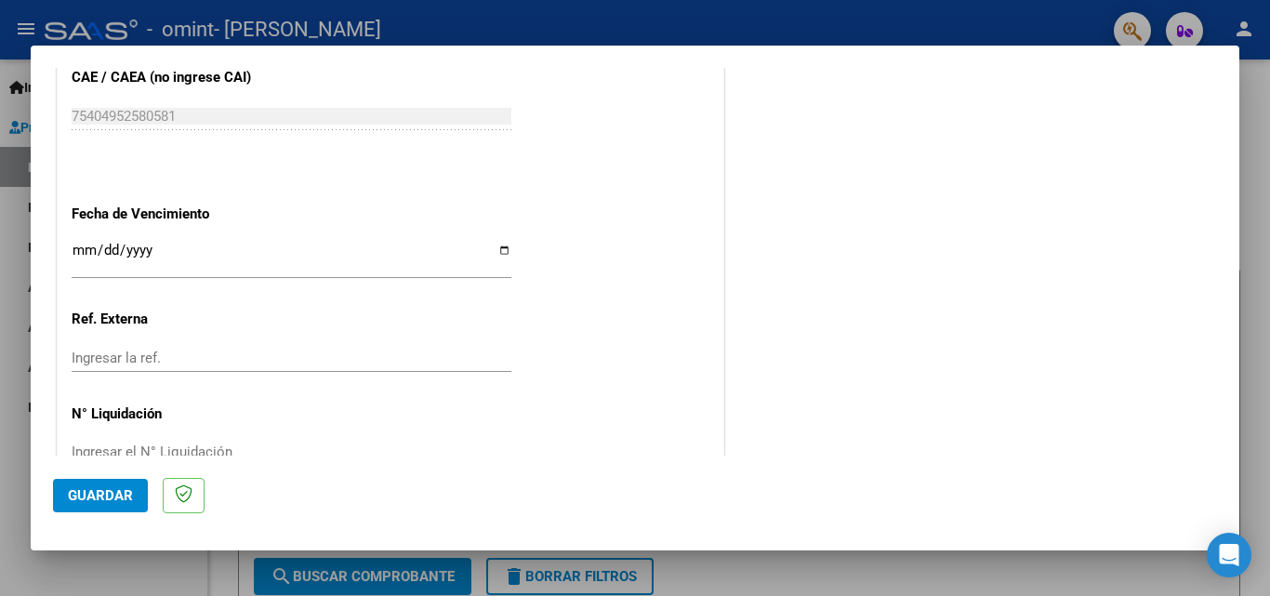
scroll to position [1207, 0]
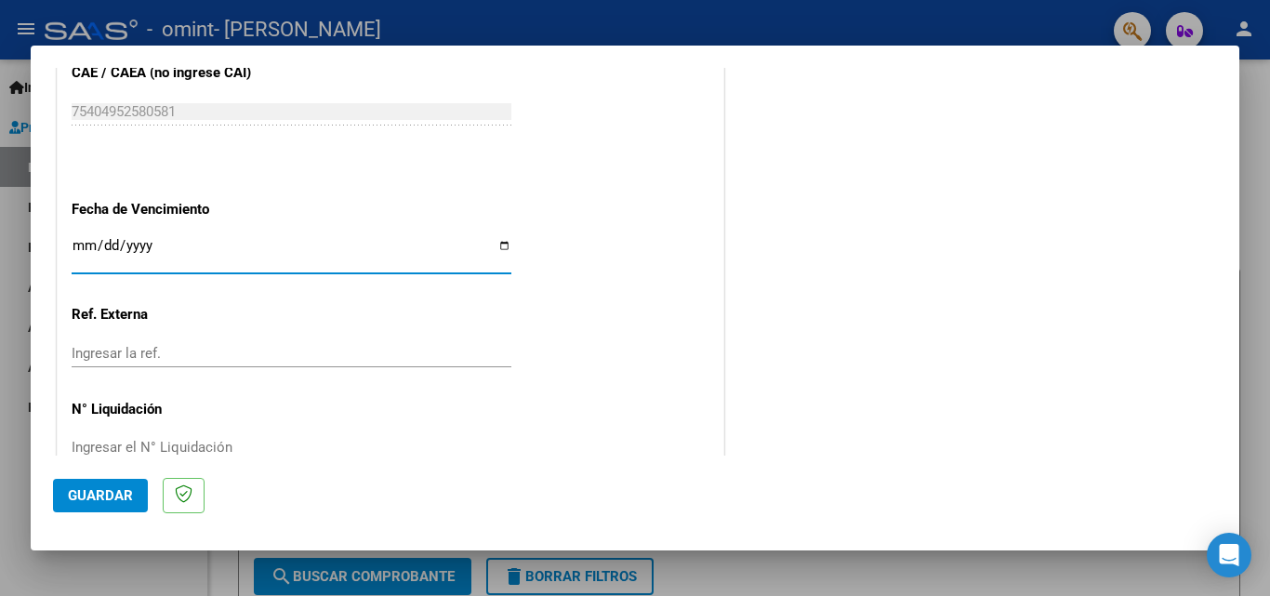
click at [499, 251] on input "Ingresar la fecha" at bounding box center [292, 253] width 440 height 30
type input "2025-10-07"
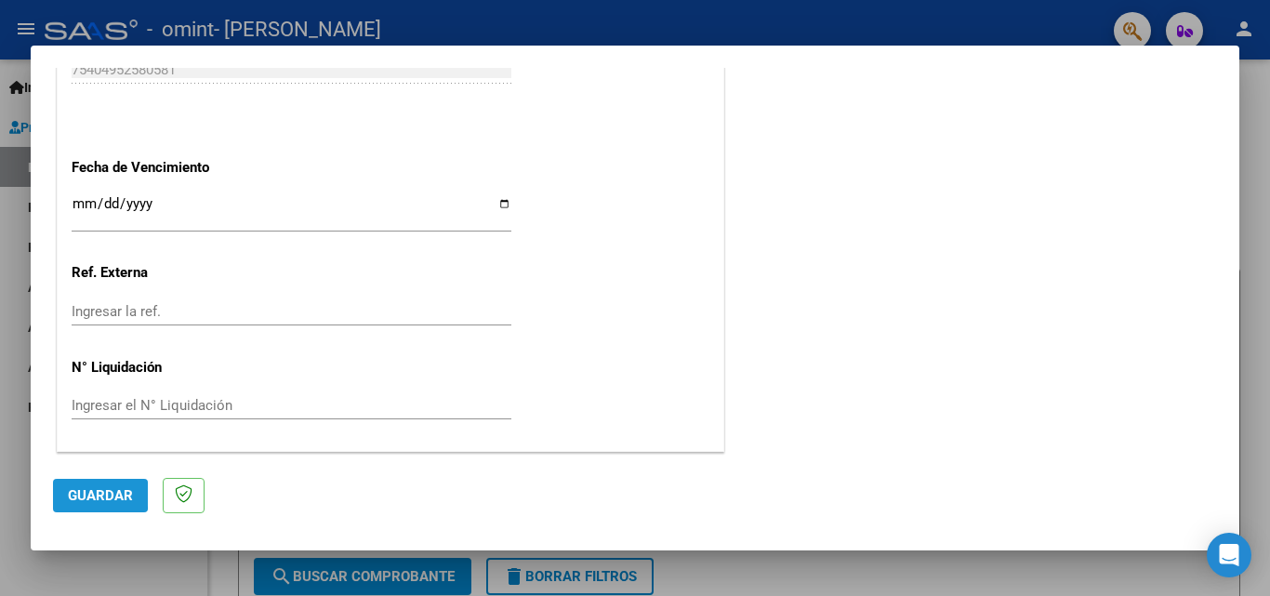
click at [76, 495] on span "Guardar" at bounding box center [100, 495] width 65 height 17
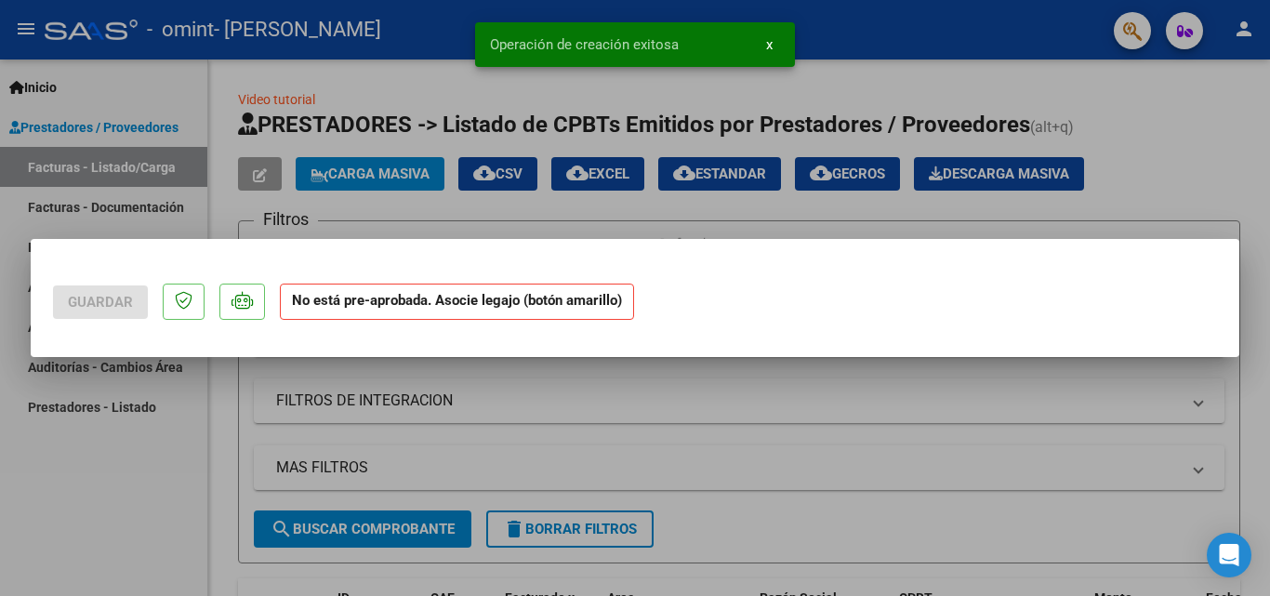
scroll to position [0, 0]
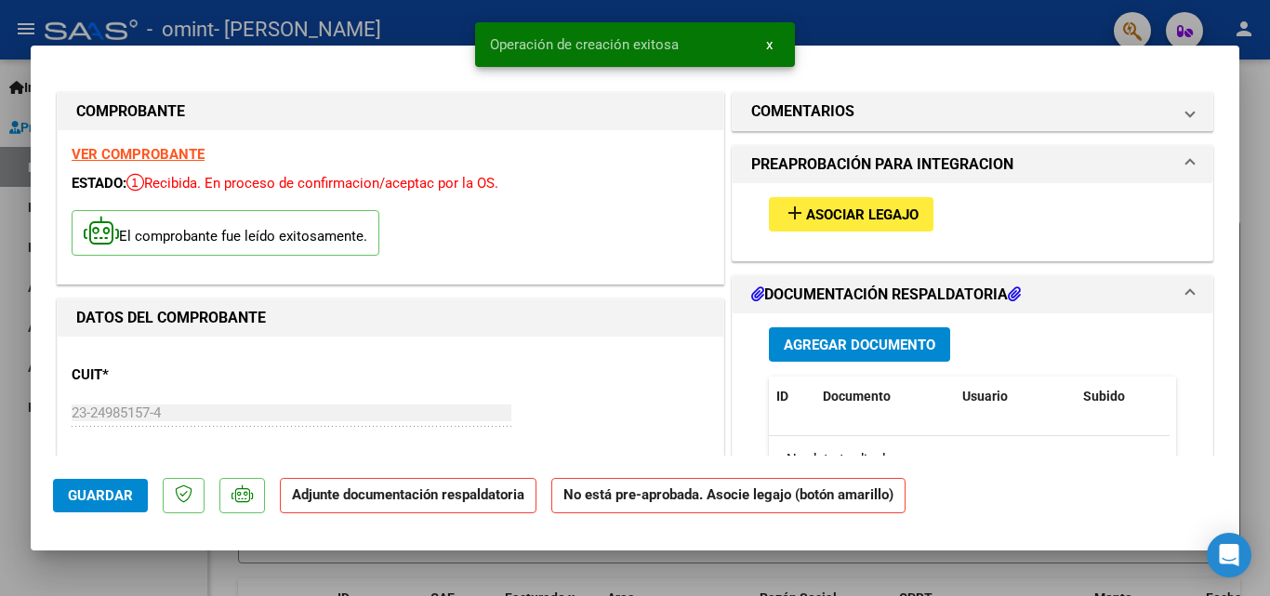
click at [860, 207] on span "Asociar Legajo" at bounding box center [862, 214] width 113 height 17
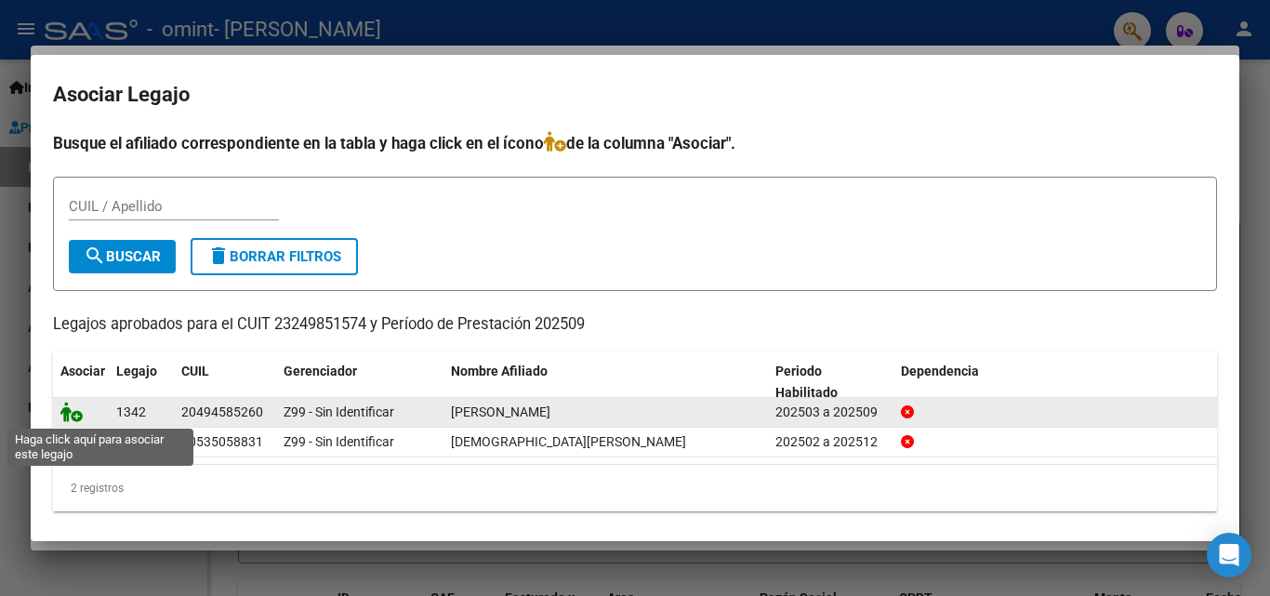
click at [72, 410] on icon at bounding box center [71, 412] width 22 height 20
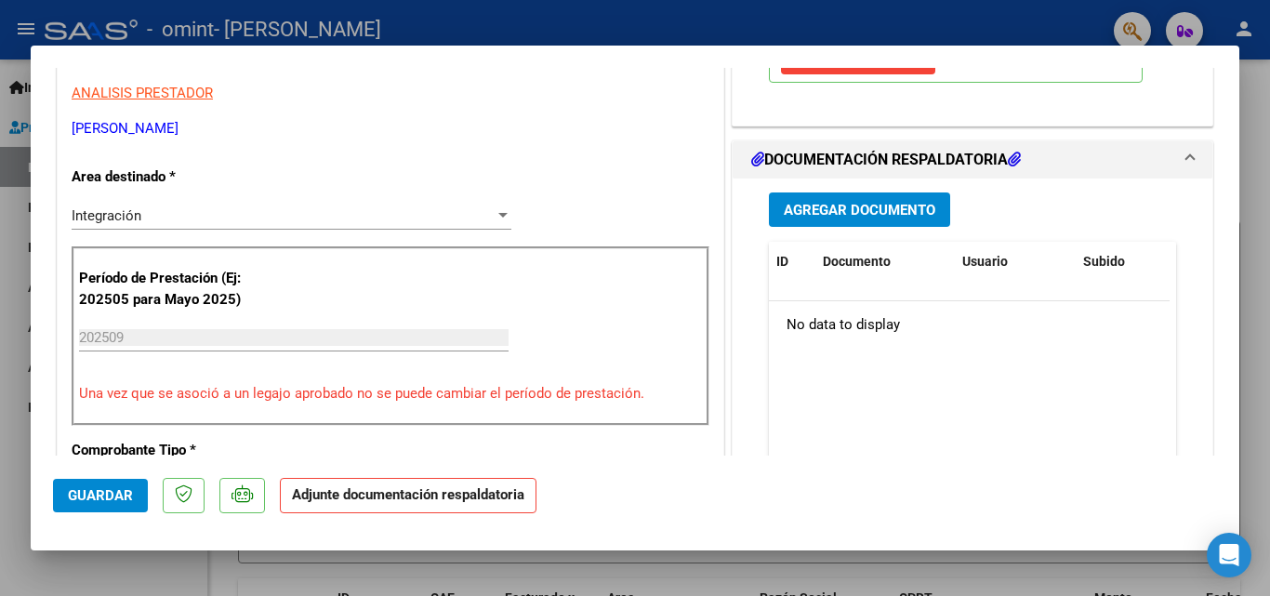
scroll to position [380, 0]
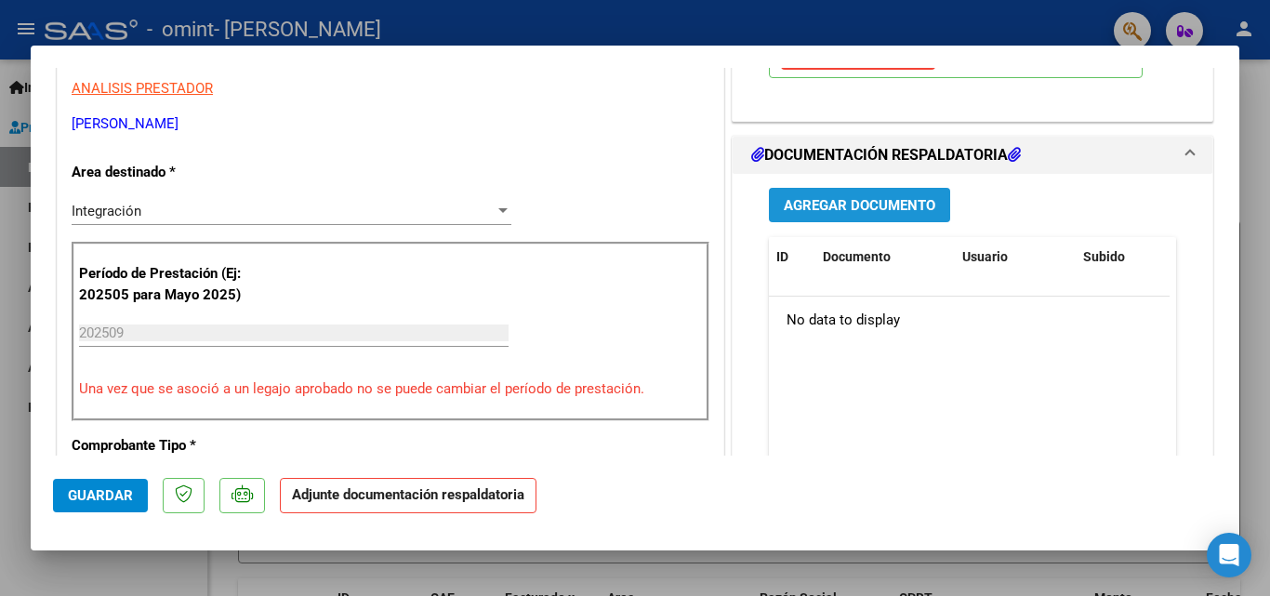
click at [805, 196] on span "Agregar Documento" at bounding box center [860, 204] width 152 height 17
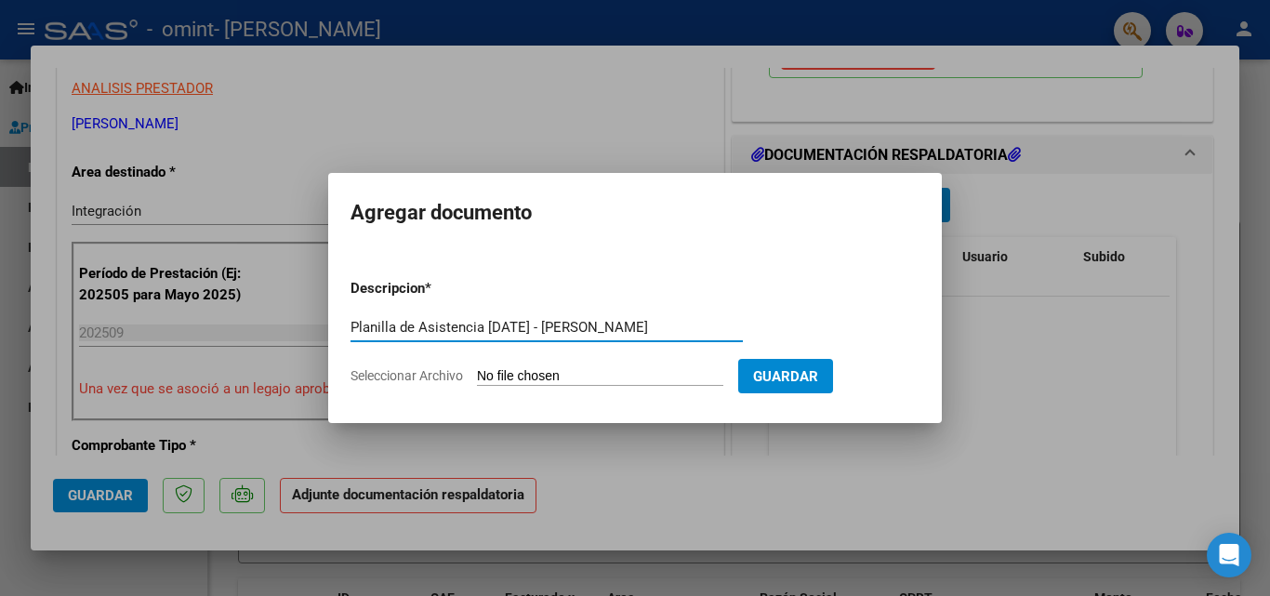
scroll to position [0, 12]
type input "Planilla de Asistencia Septiembre 2025 - Lazaro Emanuel Garrudo"
click at [623, 371] on input "Seleccionar Archivo" at bounding box center [600, 377] width 246 height 18
type input "C:\fakepath\Planilla de asistencia Fonoaudiología – Septiembre – 2025 – Lazaro …"
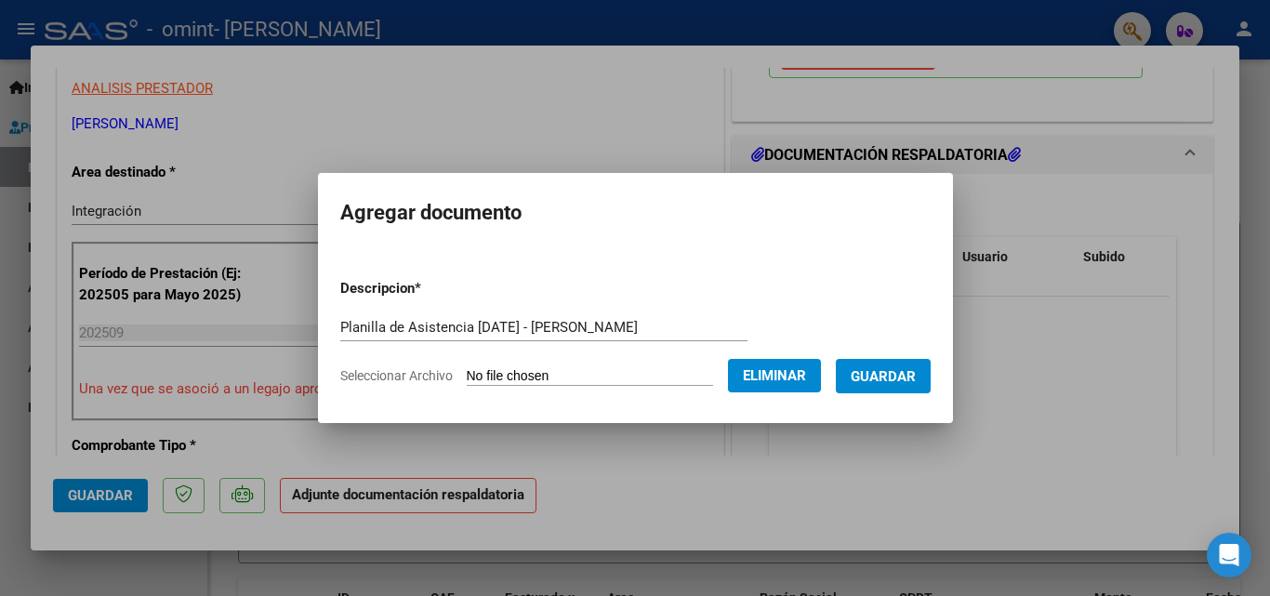
click at [908, 379] on span "Guardar" at bounding box center [883, 376] width 65 height 17
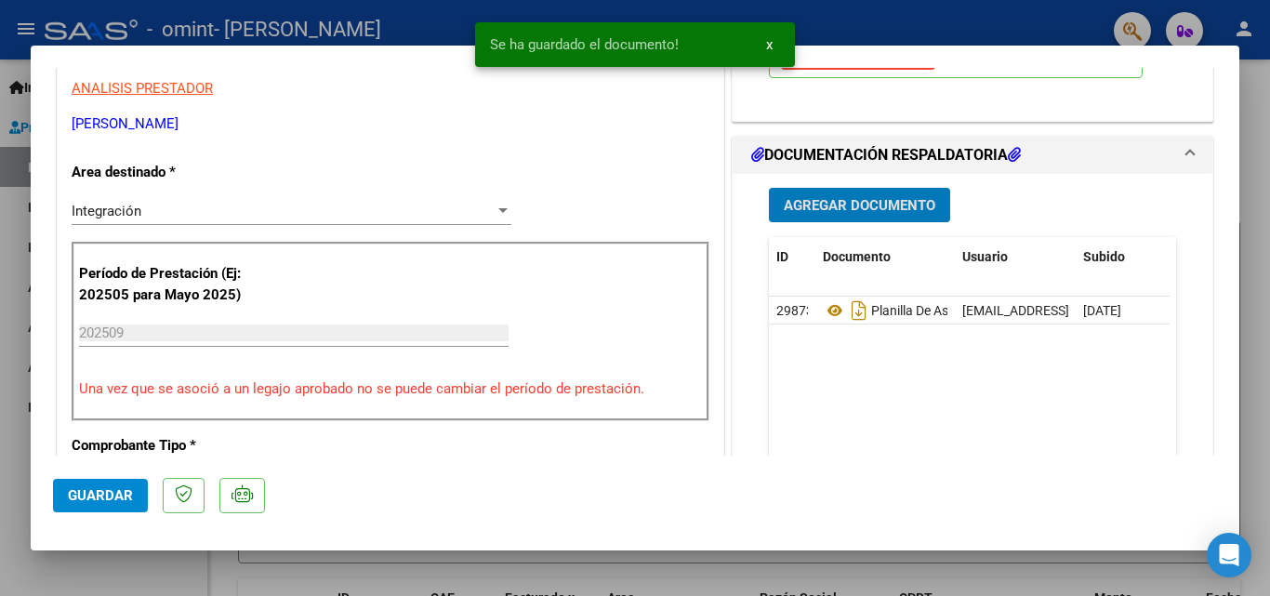
click at [832, 205] on span "Agregar Documento" at bounding box center [860, 205] width 152 height 17
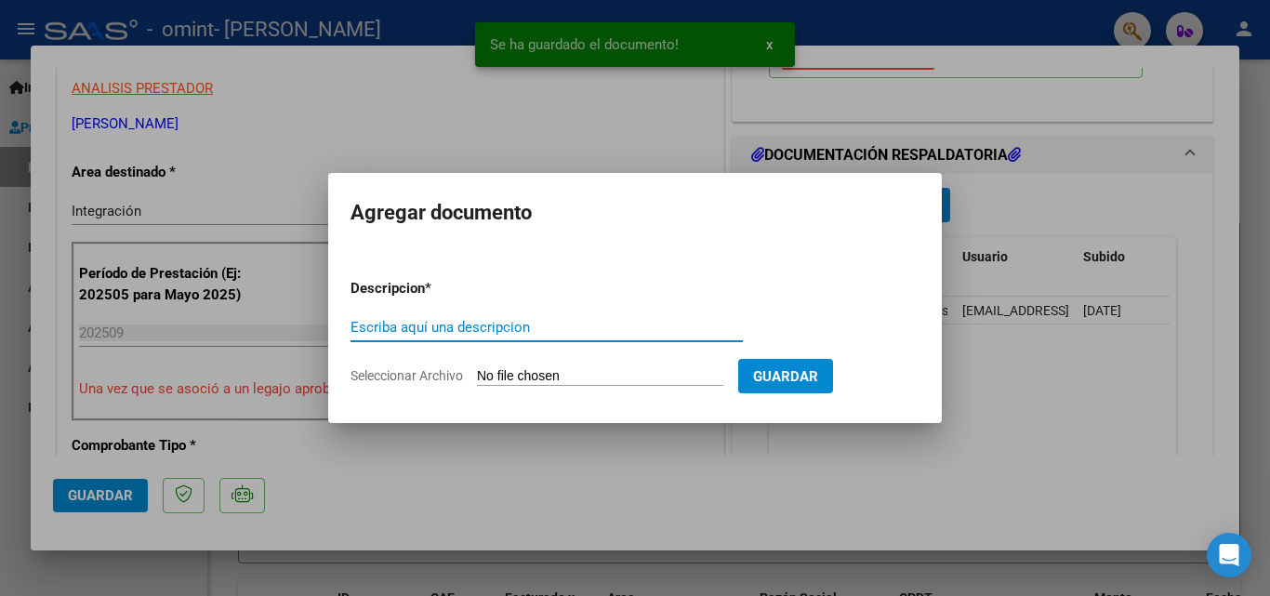
click at [510, 328] on input "Escriba aquí una descripcion" at bounding box center [547, 327] width 392 height 17
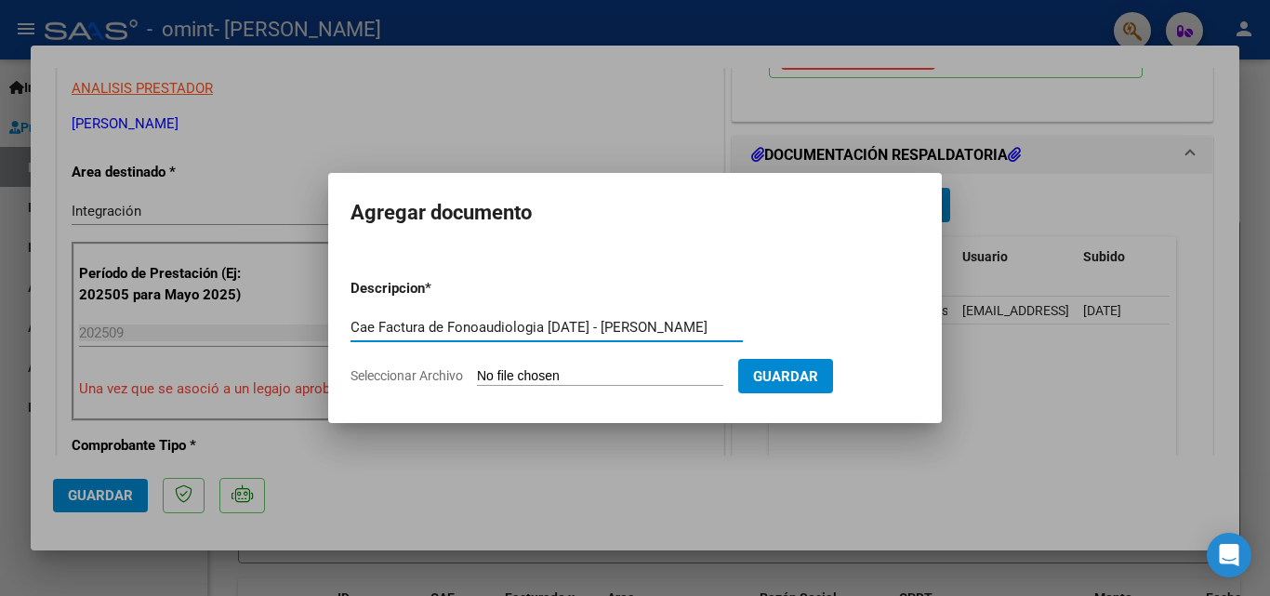
scroll to position [0, 73]
type input "Cae Factura de Fonoaudiologia Septiembre 2025 - Lazaro Emanuel Garrudo"
click at [586, 382] on input "Seleccionar Archivo" at bounding box center [600, 377] width 246 height 18
type input "C:\fakepath\CAE Facturación Fonoaudiología – Septiembre – 2025 – Lazaro Garrudo…"
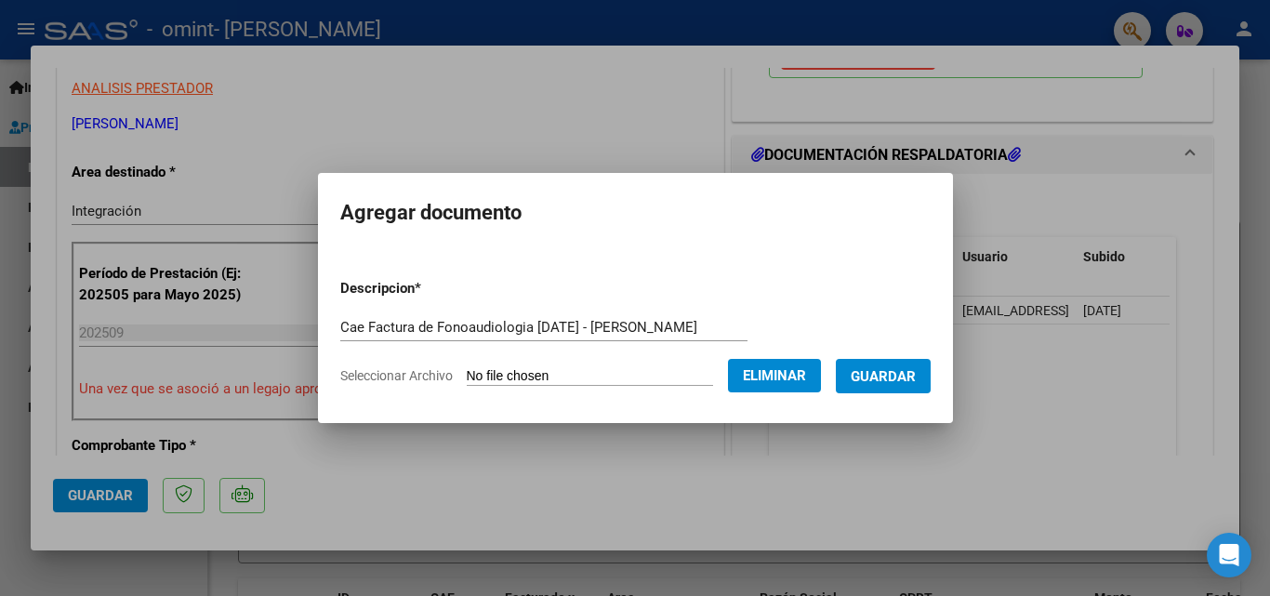
click at [890, 370] on span "Guardar" at bounding box center [883, 376] width 65 height 17
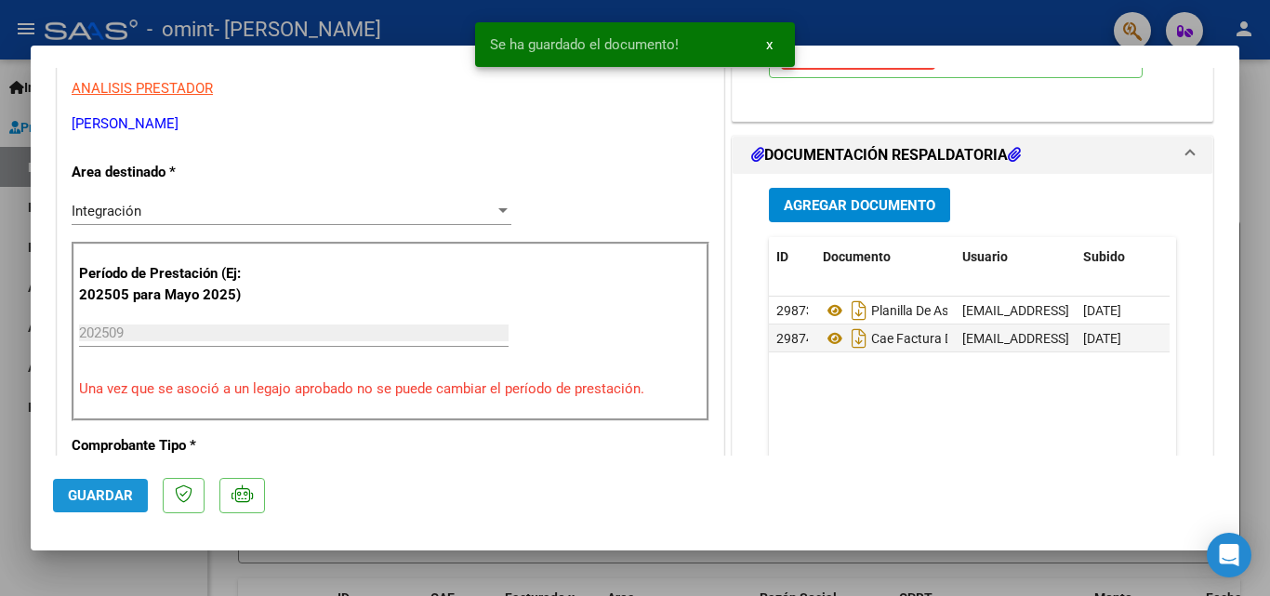
click at [91, 484] on button "Guardar" at bounding box center [100, 495] width 95 height 33
click at [1252, 359] on div at bounding box center [635, 298] width 1270 height 596
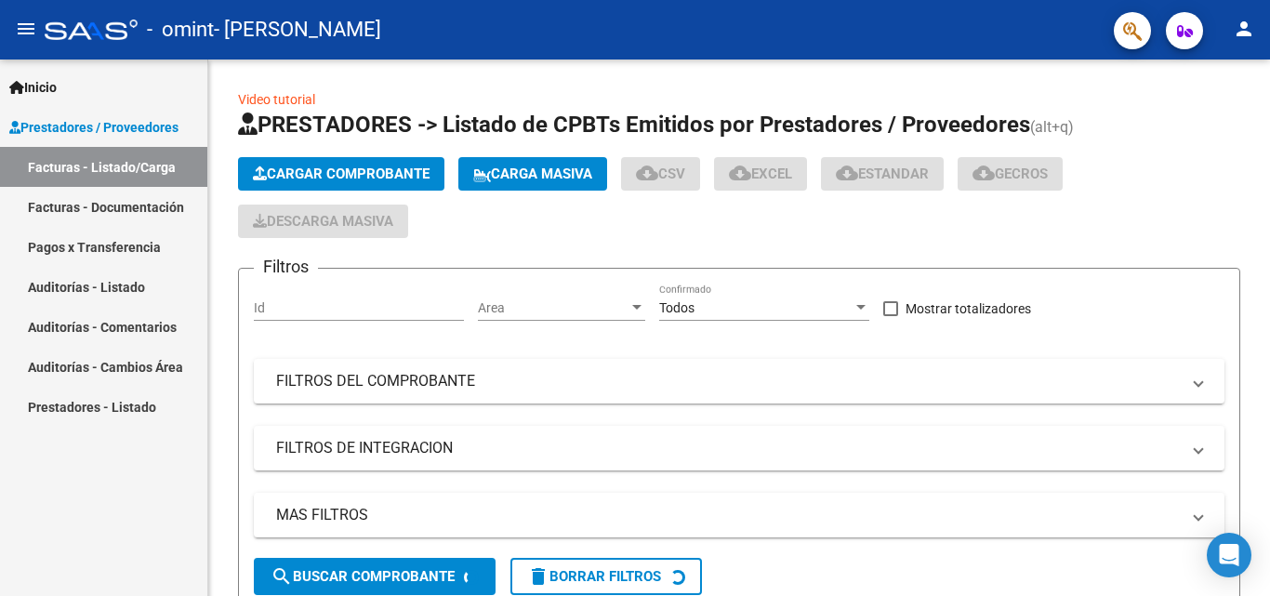
click at [77, 212] on link "Facturas - Documentación" at bounding box center [103, 207] width 207 height 40
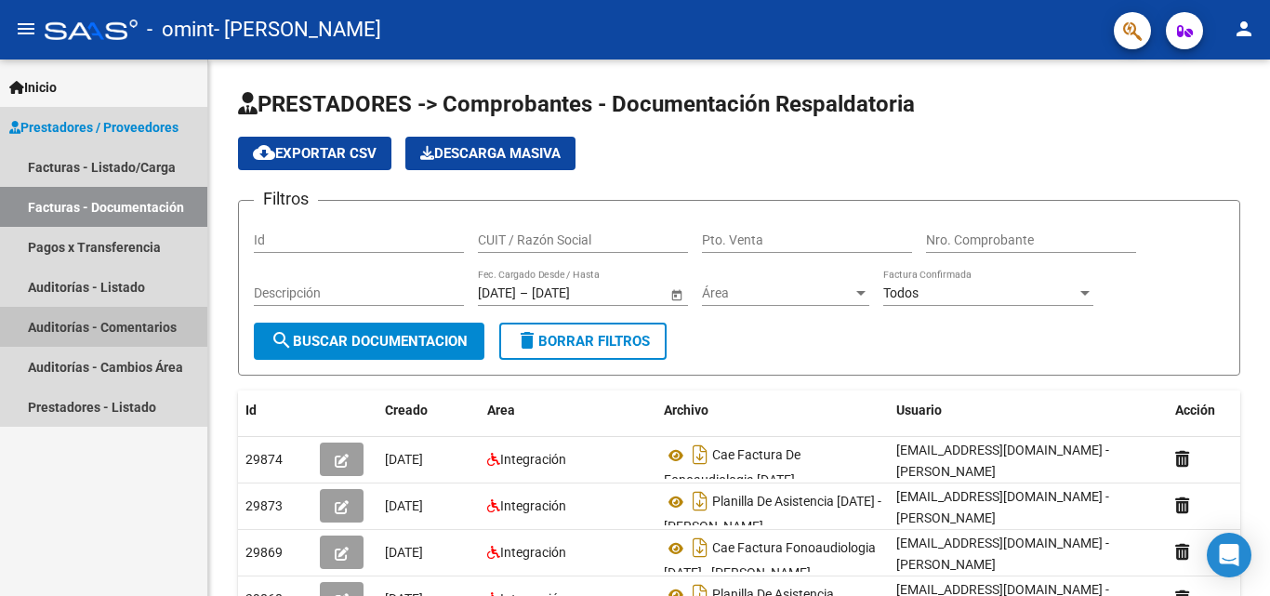
click at [98, 336] on link "Auditorías - Comentarios" at bounding box center [103, 327] width 207 height 40
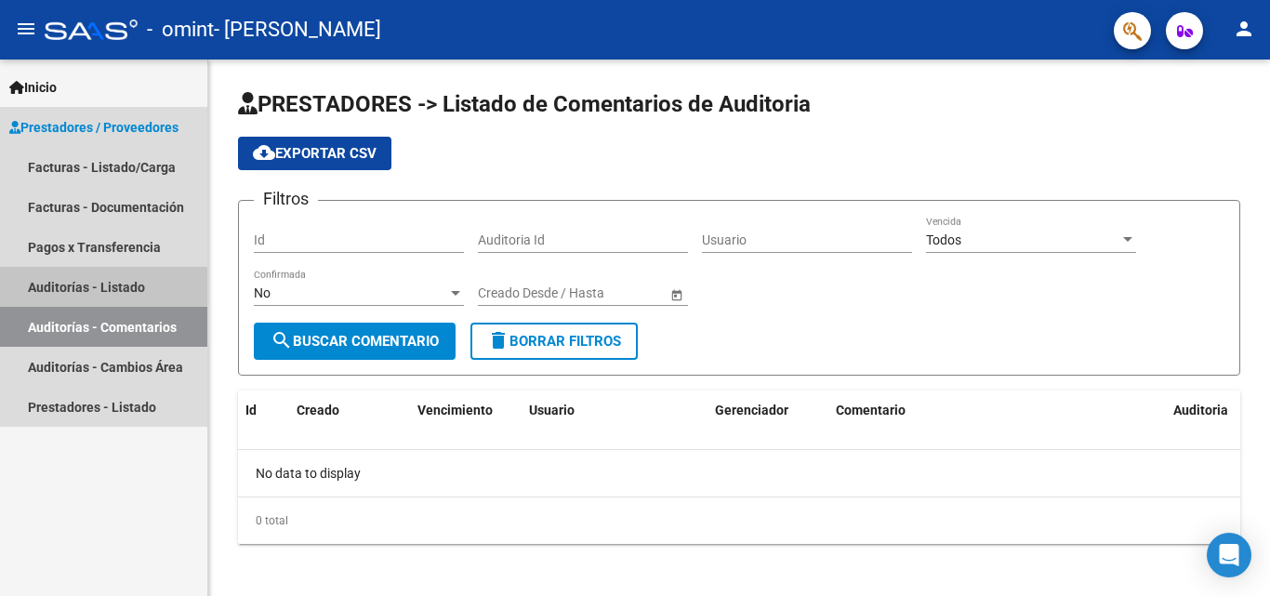
click at [100, 293] on link "Auditorías - Listado" at bounding box center [103, 287] width 207 height 40
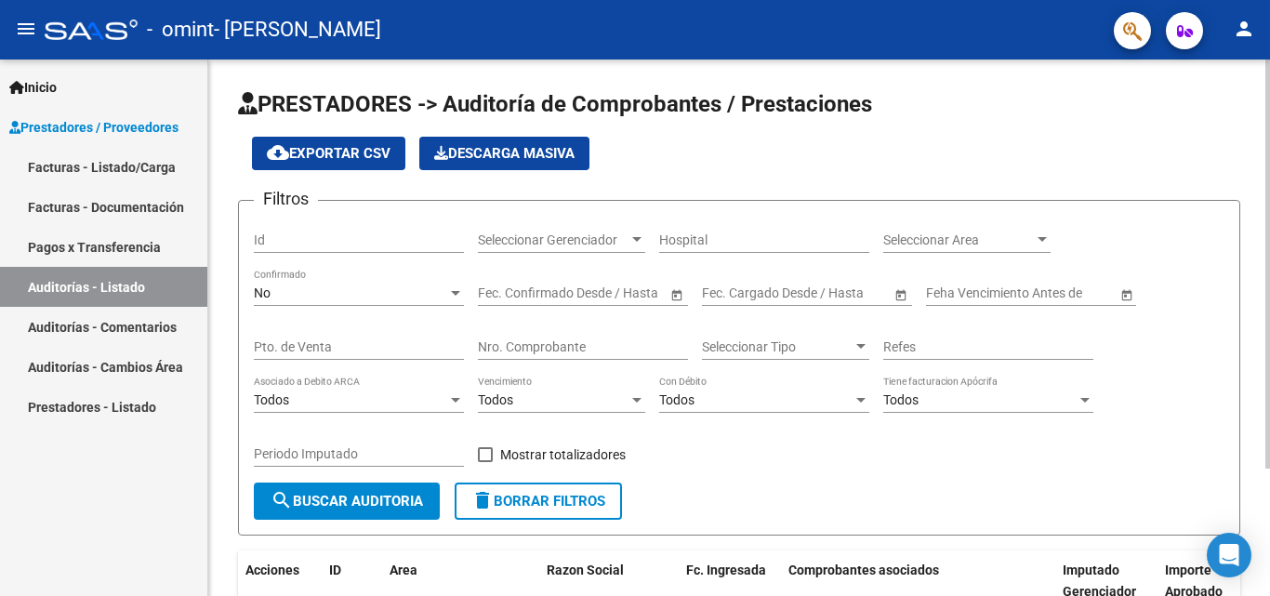
click at [1261, 287] on div "PRESTADORES -> Auditoría de Comprobantes / Prestaciones cloud_download Exportar…" at bounding box center [741, 412] width 1067 height 704
